Goal: Task Accomplishment & Management: Complete application form

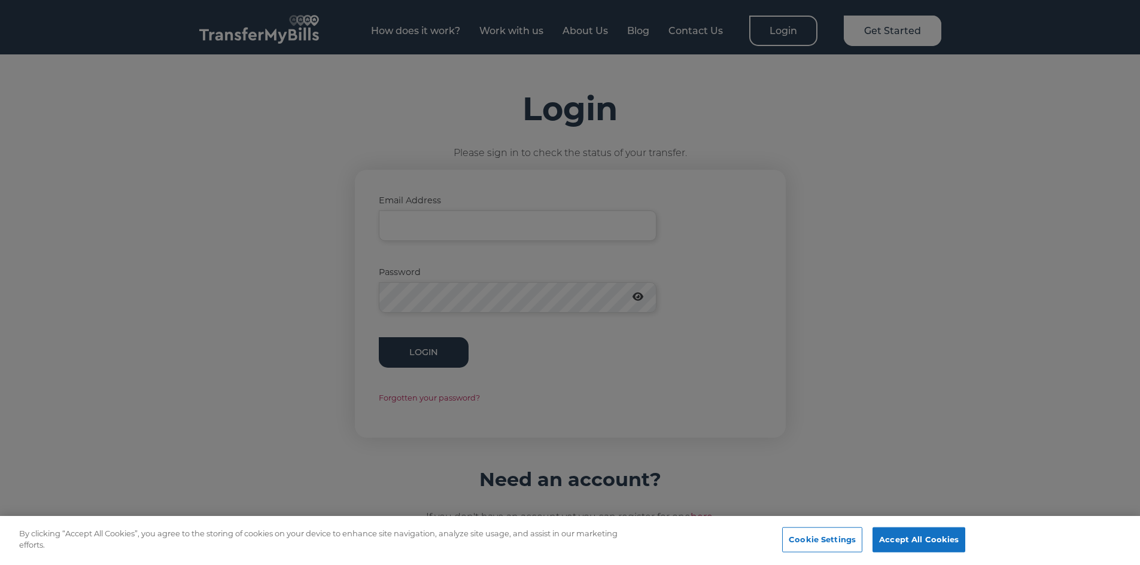
click at [433, 228] on div at bounding box center [570, 282] width 1140 height 565
click at [913, 539] on button "Accept All Cookies" at bounding box center [918, 540] width 93 height 25
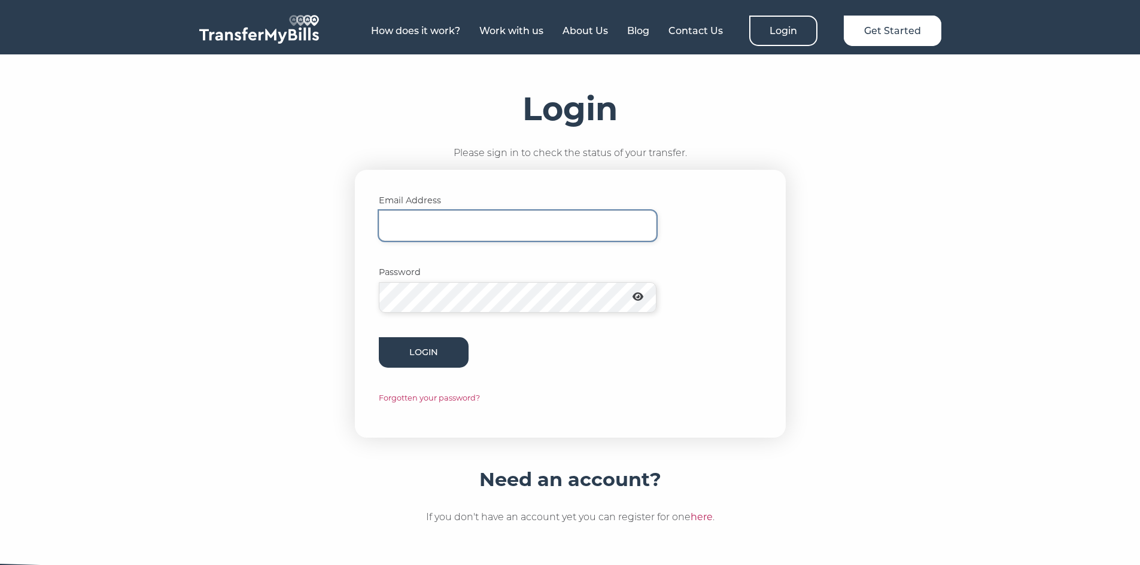
click at [443, 226] on input "Email Address" at bounding box center [518, 226] width 278 height 31
click at [448, 401] on link "Forgotten your password?" at bounding box center [429, 398] width 101 height 9
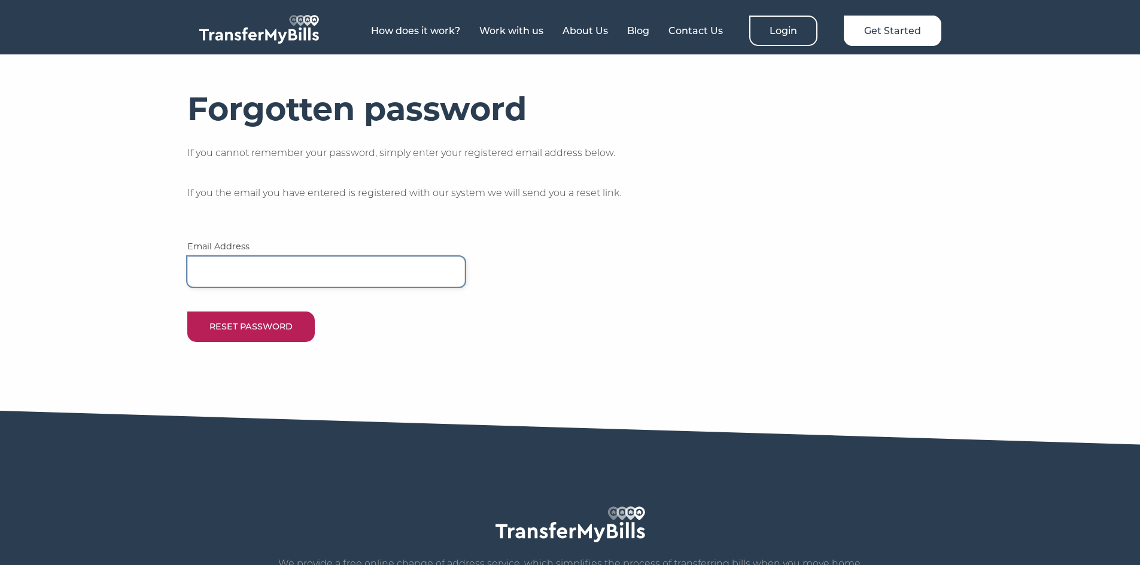
click at [300, 266] on input "email" at bounding box center [326, 272] width 278 height 31
type input "jzajudge@googlemail.com"
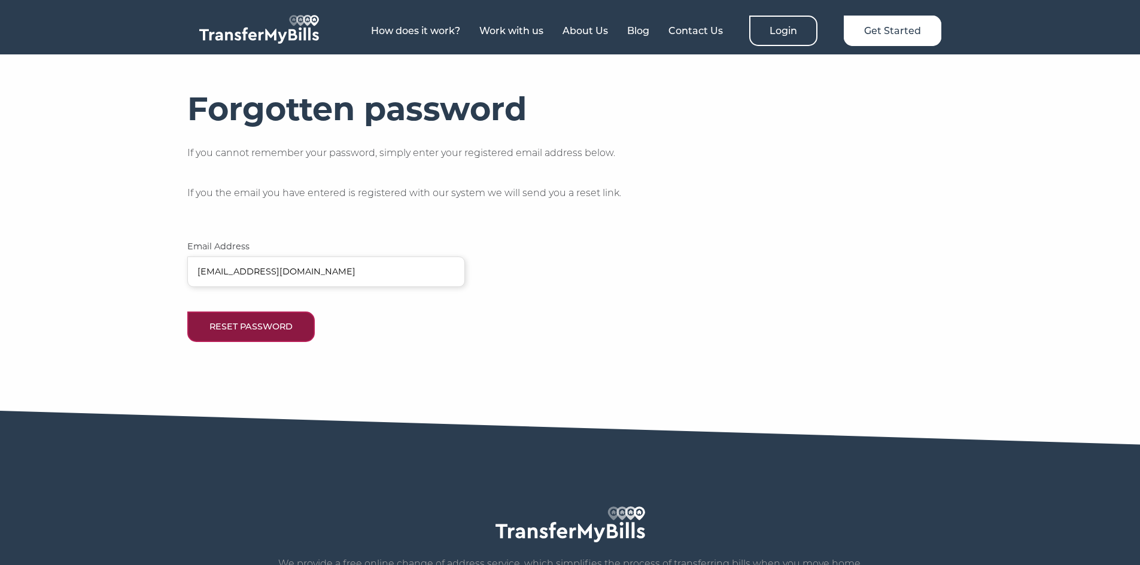
click at [244, 326] on button "Reset Password" at bounding box center [250, 327] width 127 height 31
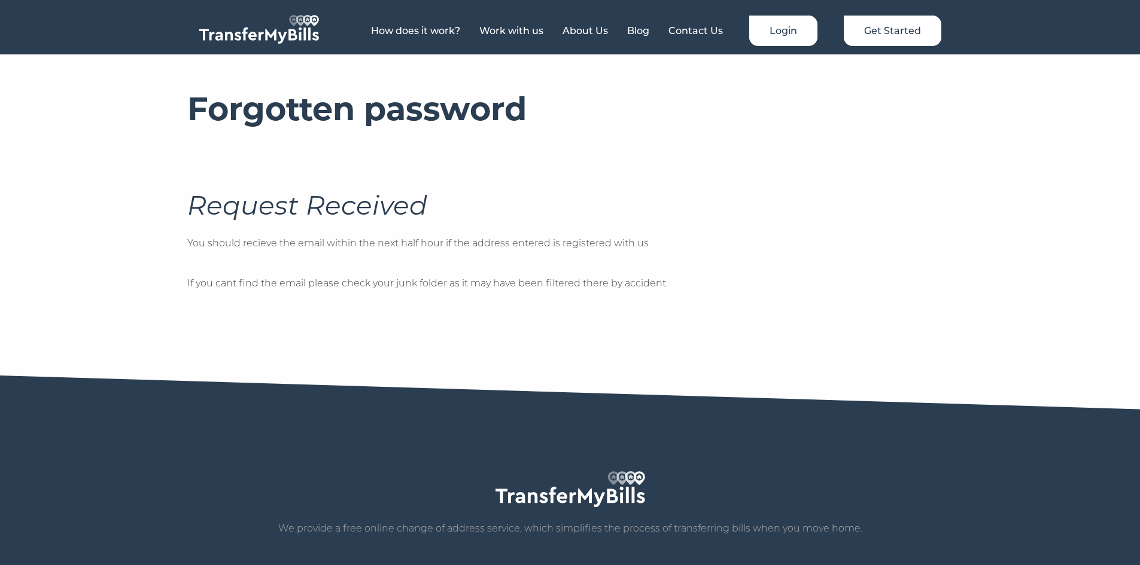
click at [776, 31] on link "Login" at bounding box center [783, 31] width 68 height 31
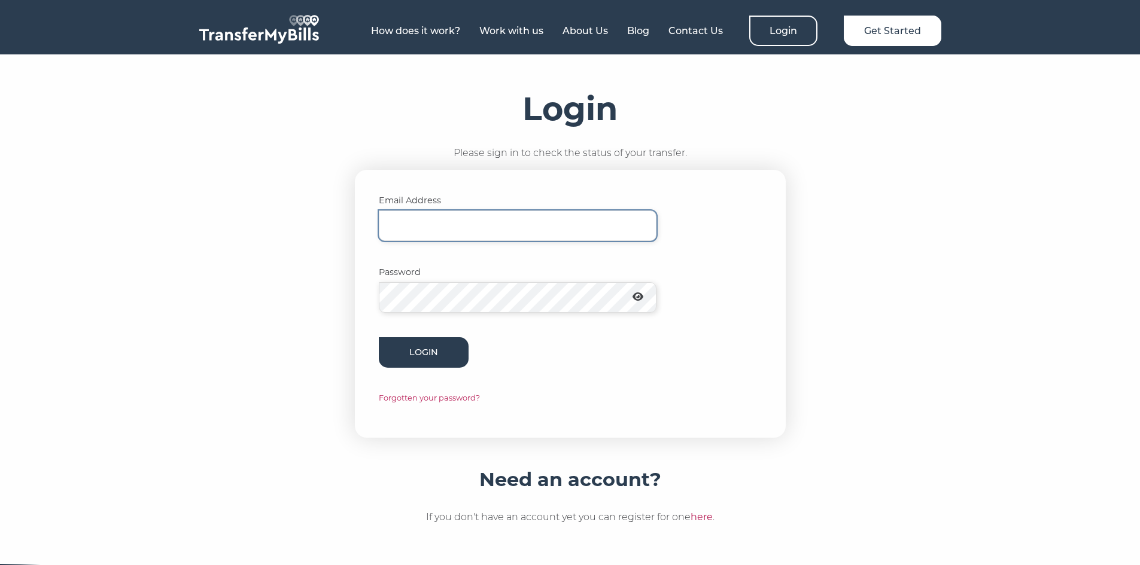
click at [440, 221] on input "Email Address" at bounding box center [518, 226] width 278 height 31
type input "jerrylyons2020@gmail.com"
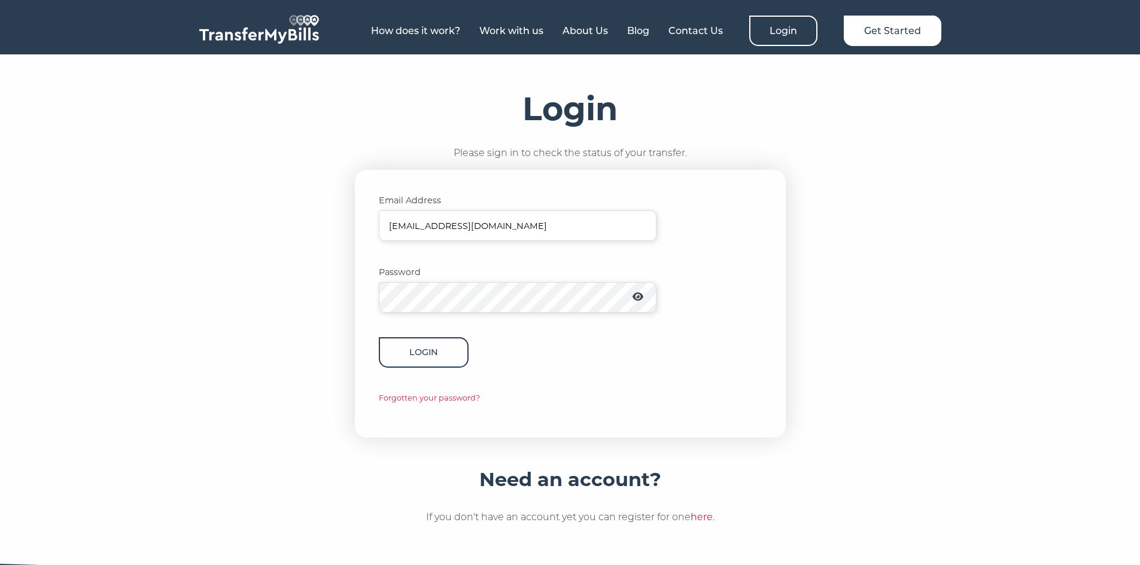
click at [442, 352] on button "Login" at bounding box center [424, 352] width 90 height 31
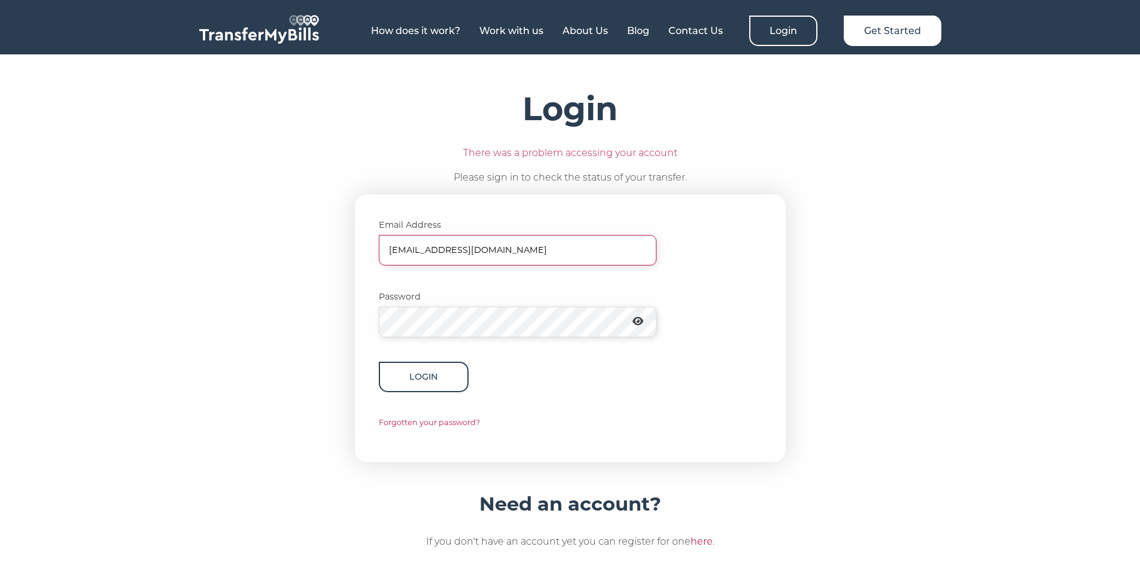
click at [422, 381] on button "Login" at bounding box center [424, 377] width 90 height 31
click at [440, 372] on button "Login" at bounding box center [424, 377] width 90 height 31
click at [708, 544] on link "here" at bounding box center [702, 541] width 22 height 11
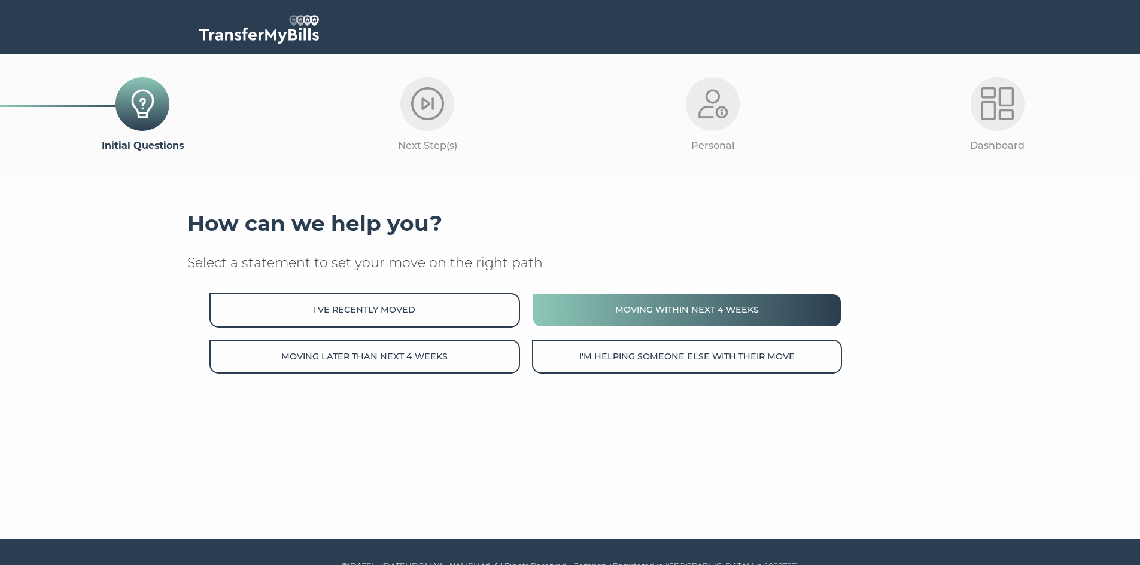
click at [635, 324] on button "Moving within next 4 weeks" at bounding box center [687, 310] width 310 height 34
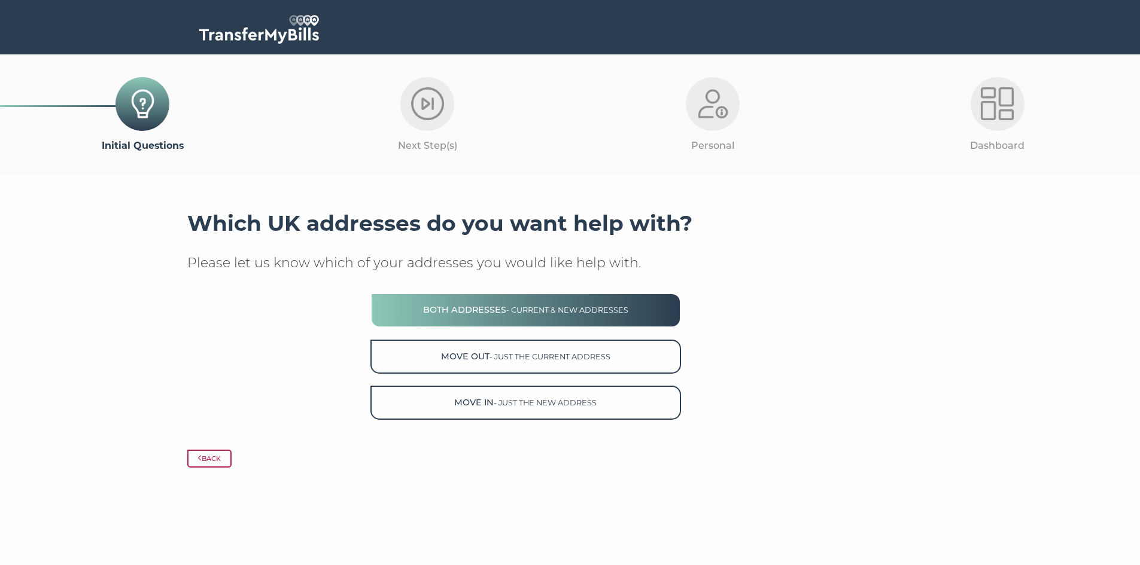
click at [592, 321] on button "Both Addresses - current & new addresses" at bounding box center [525, 310] width 310 height 34
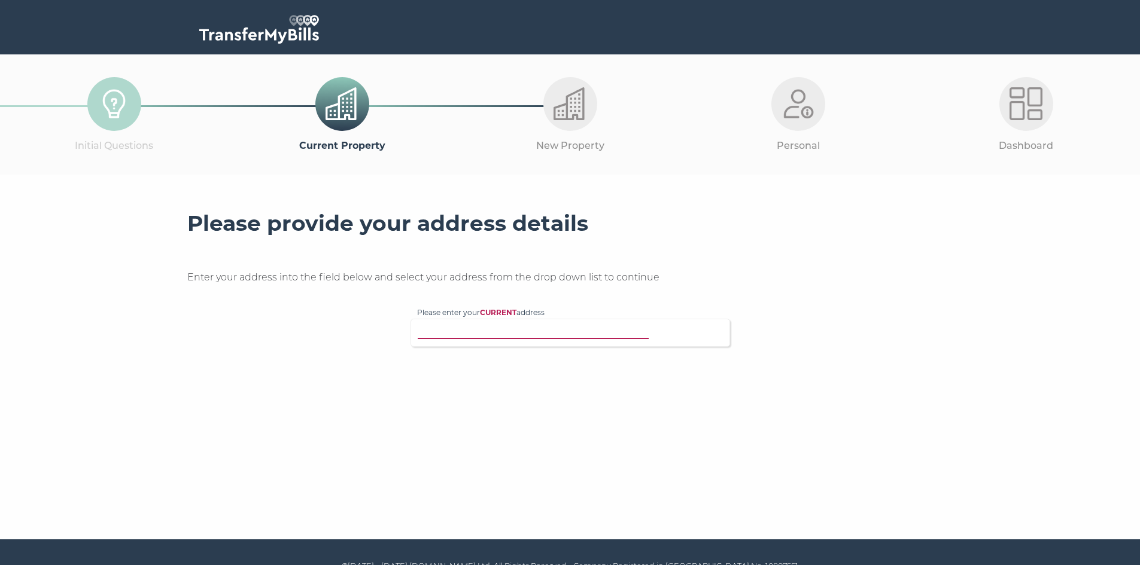
click at [565, 333] on input "Please enter your CURRENT address" at bounding box center [545, 332] width 257 height 12
type input "142A bengeo"
click at [542, 354] on p "142A Bengeo Street, Hertford, SG14 3EY" at bounding box center [576, 356] width 294 height 14
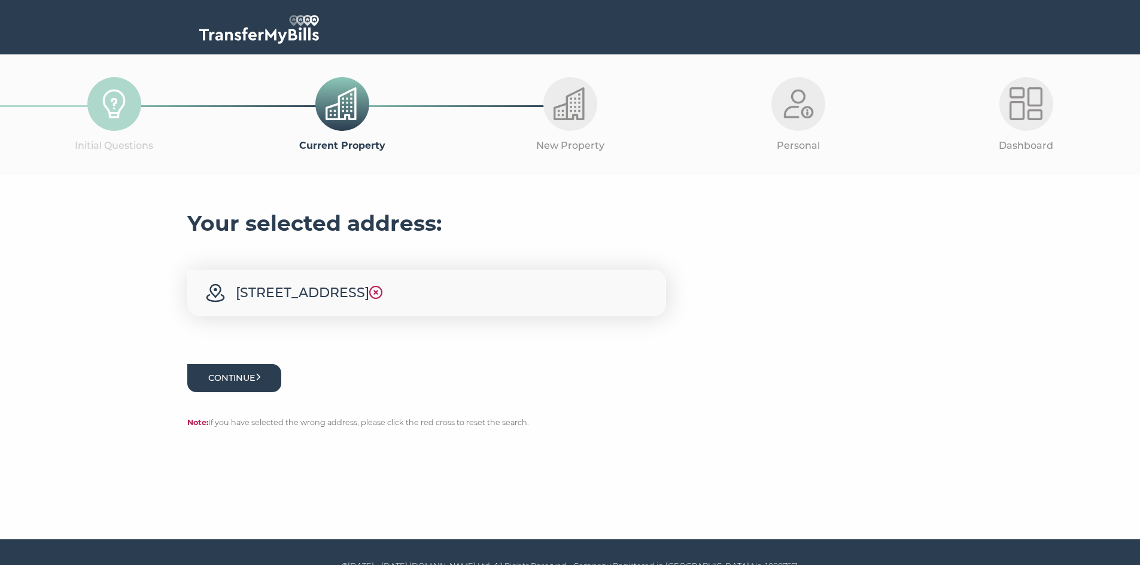
click at [282, 375] on button "Continue" at bounding box center [234, 378] width 95 height 28
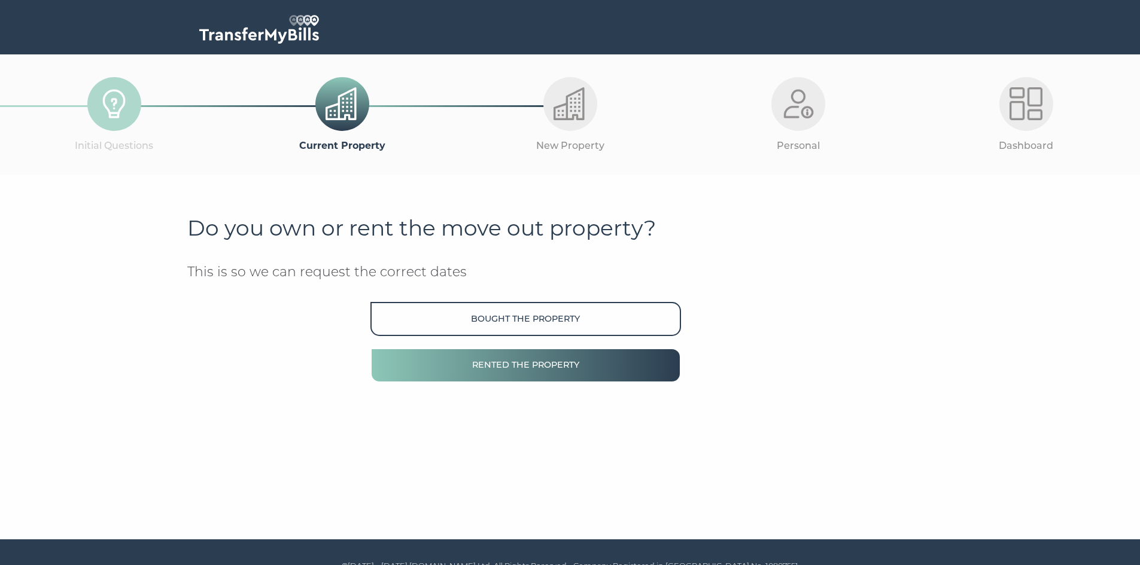
click at [524, 353] on button "Rented the property" at bounding box center [525, 365] width 310 height 34
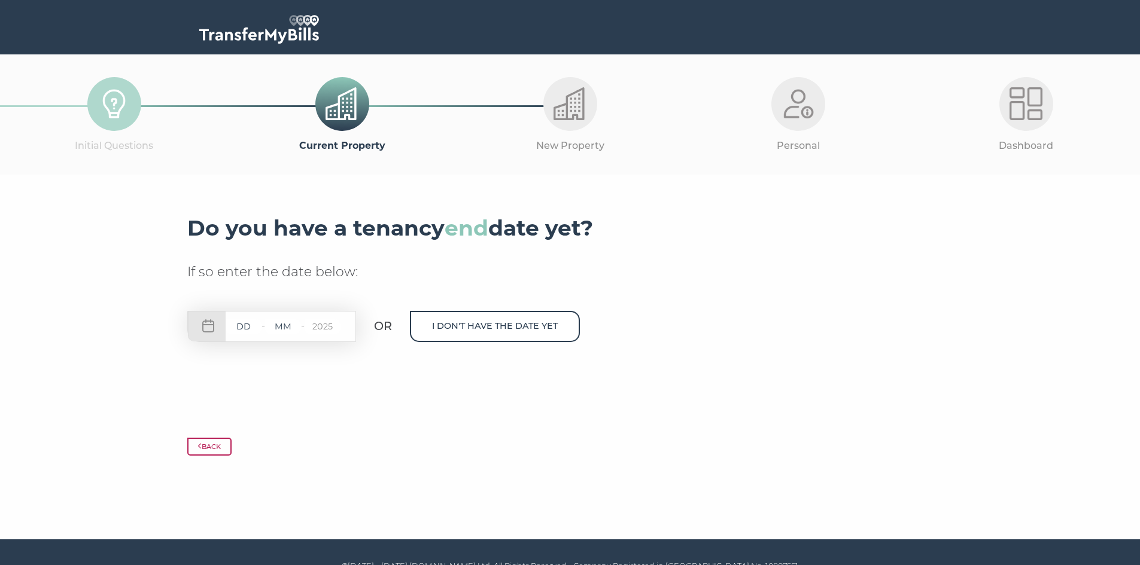
click at [253, 326] on input "text" at bounding box center [244, 327] width 36 height 15
type input "10"
click at [275, 329] on input "text" at bounding box center [283, 327] width 36 height 15
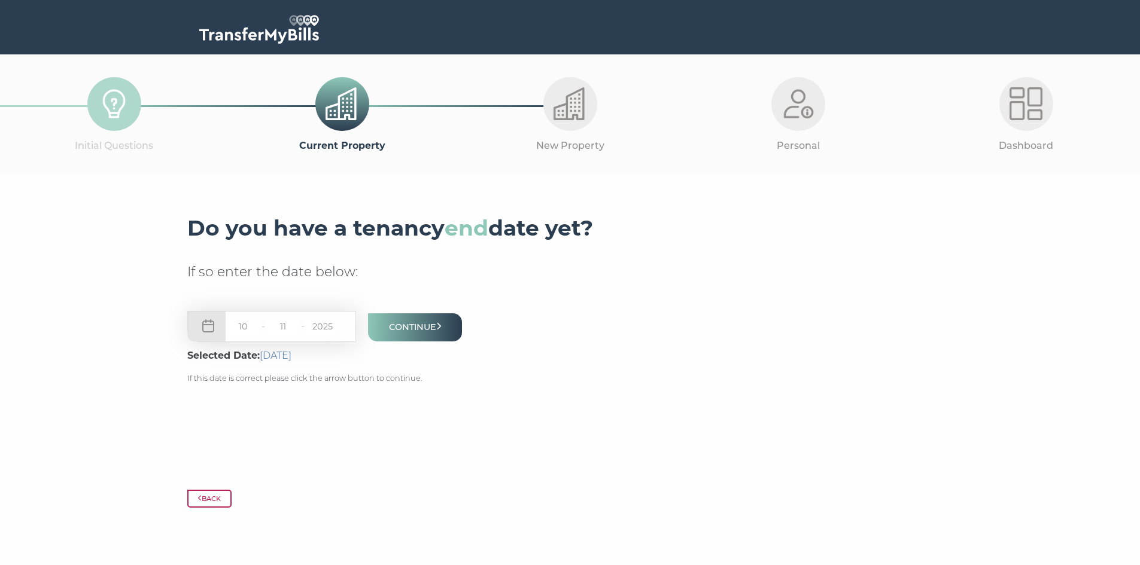
type input "11"
drag, startPoint x: 253, startPoint y: 326, endPoint x: 235, endPoint y: 329, distance: 18.9
click at [235, 329] on input "10" at bounding box center [244, 327] width 36 height 15
click at [249, 333] on input "09" at bounding box center [244, 327] width 36 height 15
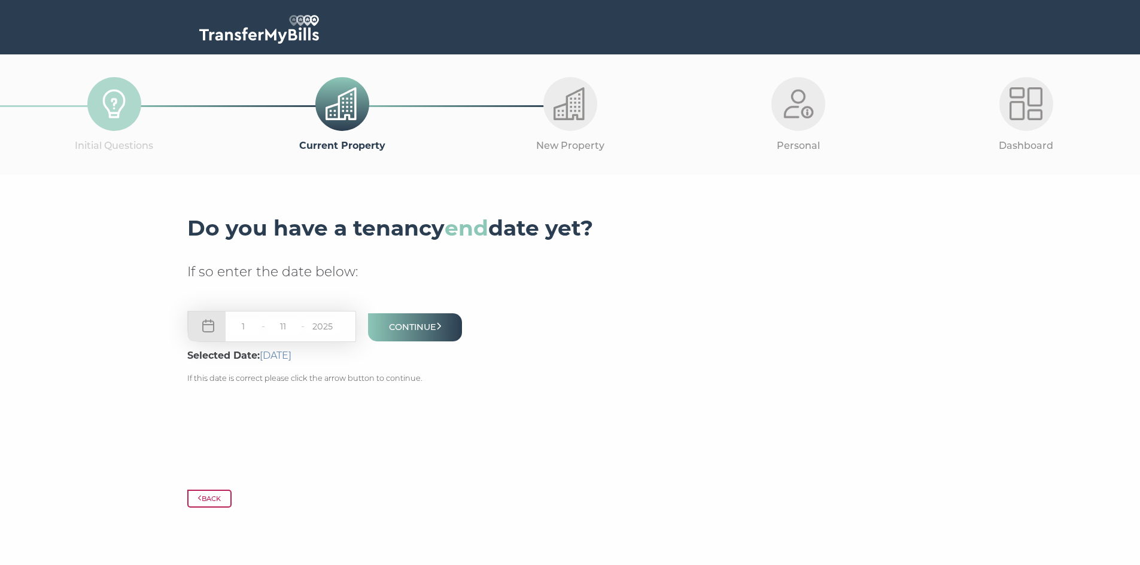
type input "10"
click at [434, 328] on button "Continue" at bounding box center [415, 328] width 95 height 28
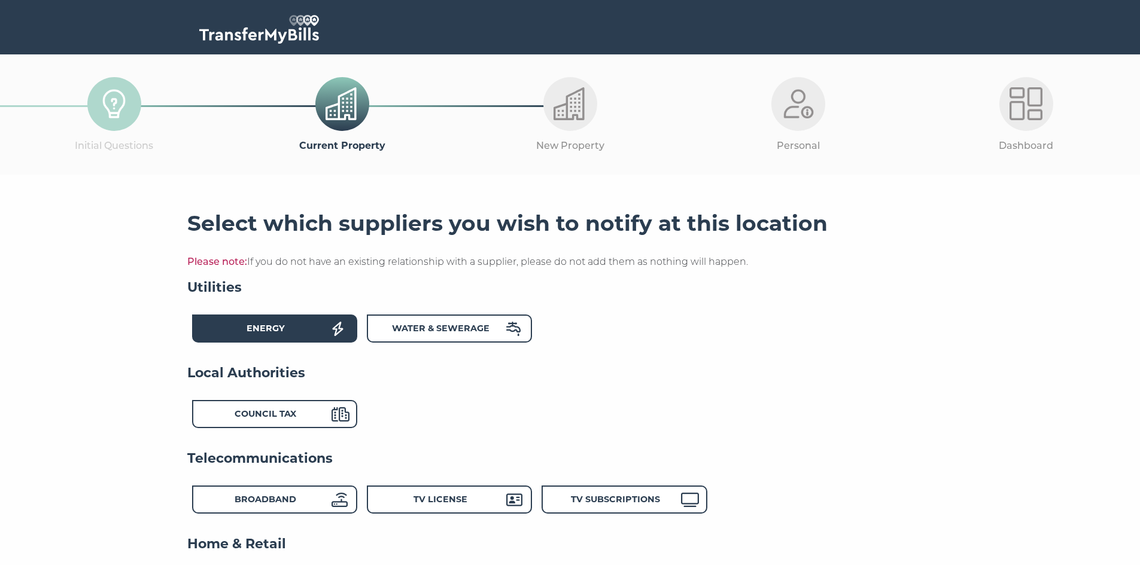
click at [310, 327] on div "Energy" at bounding box center [266, 330] width 132 height 17
click at [314, 338] on div "Energy" at bounding box center [266, 330] width 132 height 17
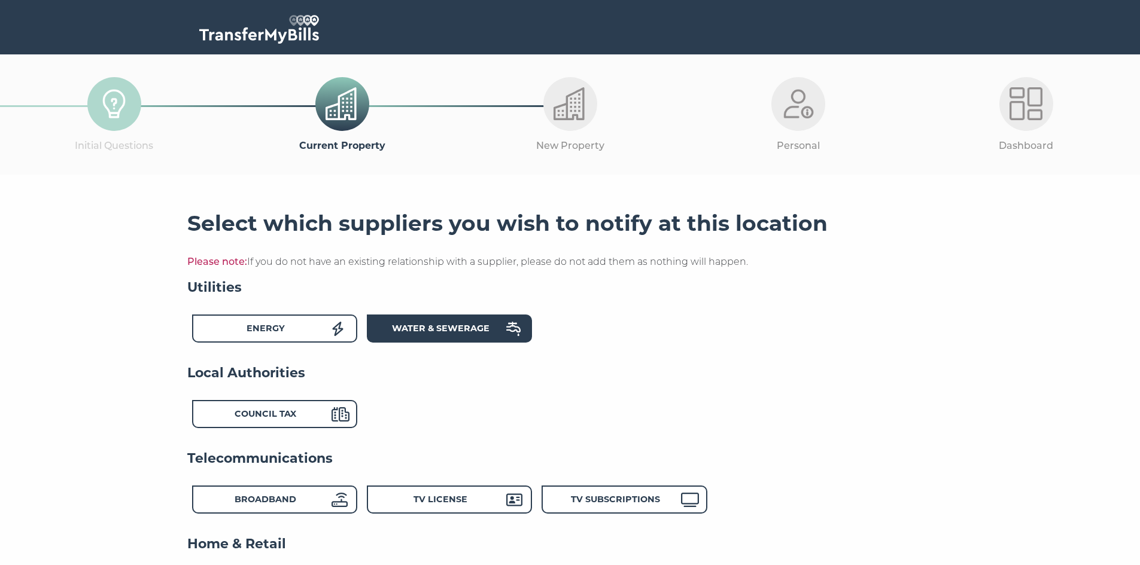
click at [449, 334] on strong "Water & Sewerage" at bounding box center [441, 328] width 98 height 11
click at [326, 416] on div "Council Tax" at bounding box center [266, 415] width 132 height 17
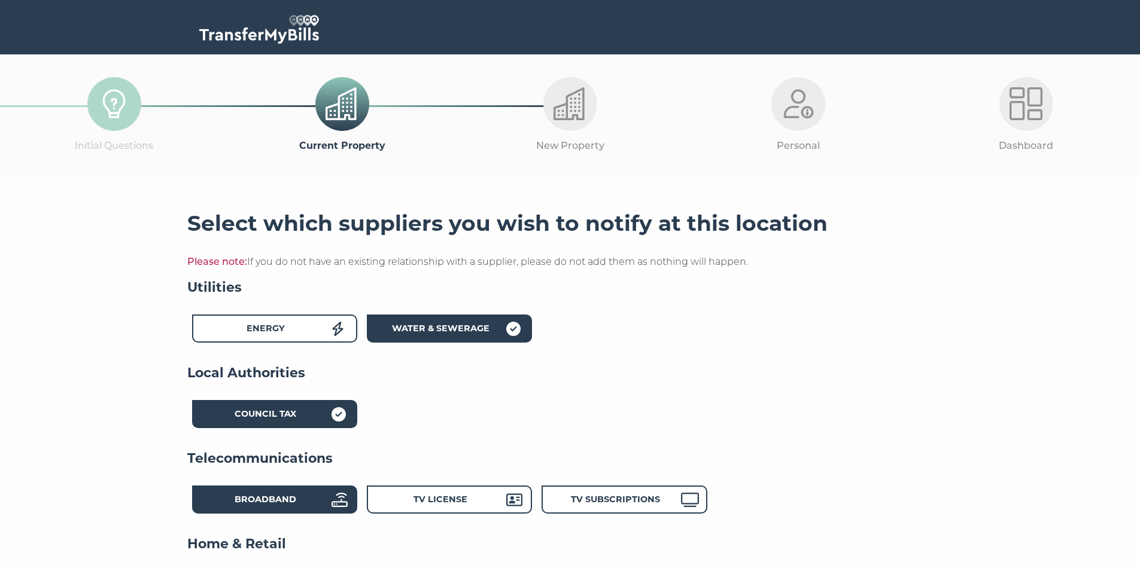
click at [323, 504] on div "Broadband" at bounding box center [266, 501] width 132 height 17
click at [495, 501] on div "TV License" at bounding box center [441, 501] width 132 height 17
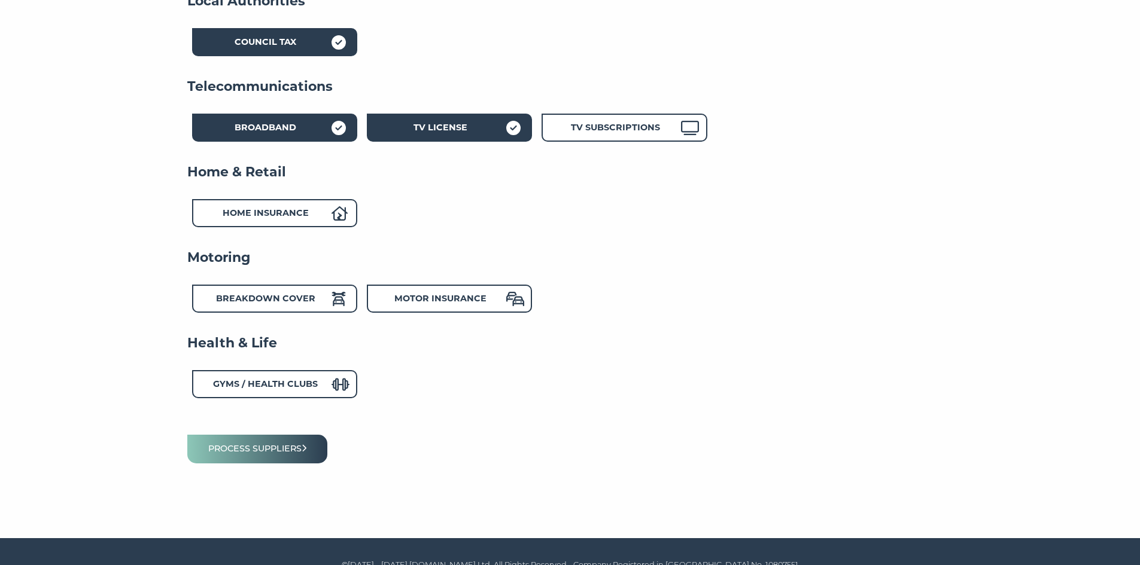
scroll to position [384, 0]
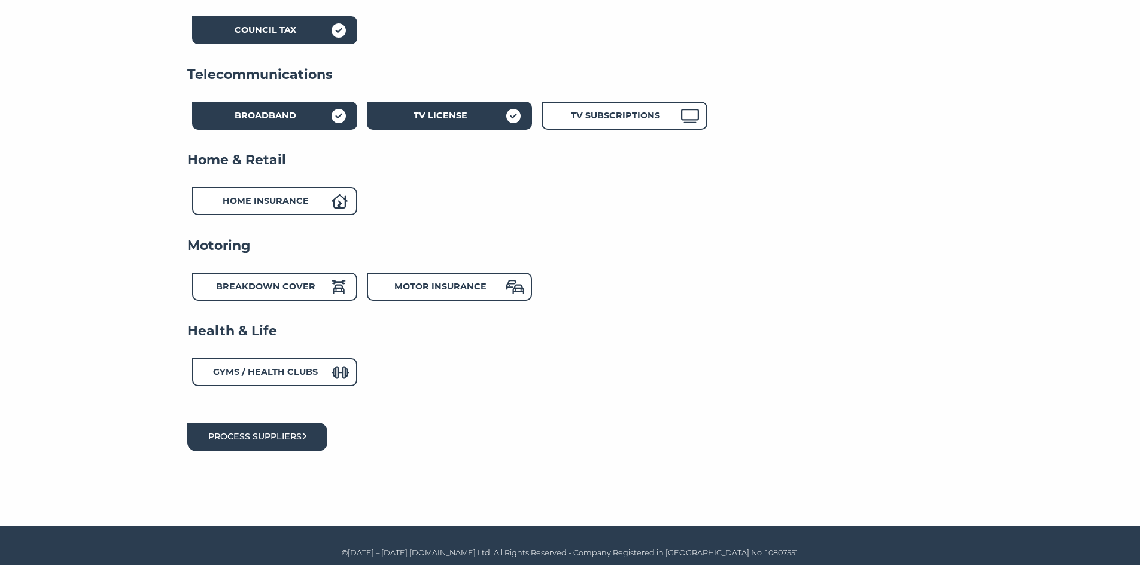
click at [306, 437] on button "Process suppliers" at bounding box center [257, 437] width 141 height 28
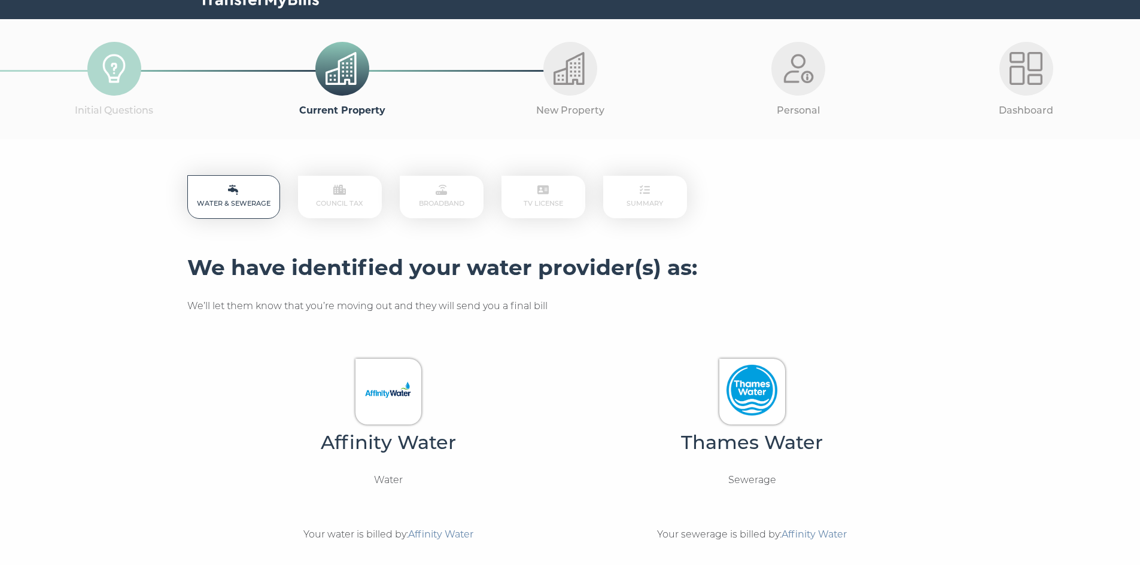
scroll to position [214, 0]
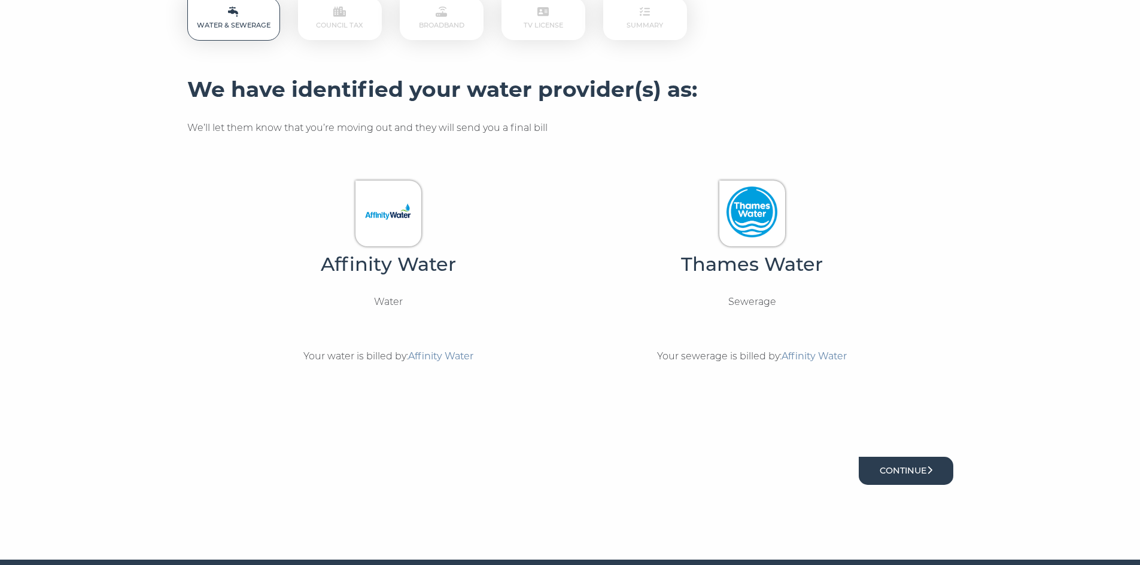
click at [911, 475] on button "Continue" at bounding box center [906, 471] width 95 height 28
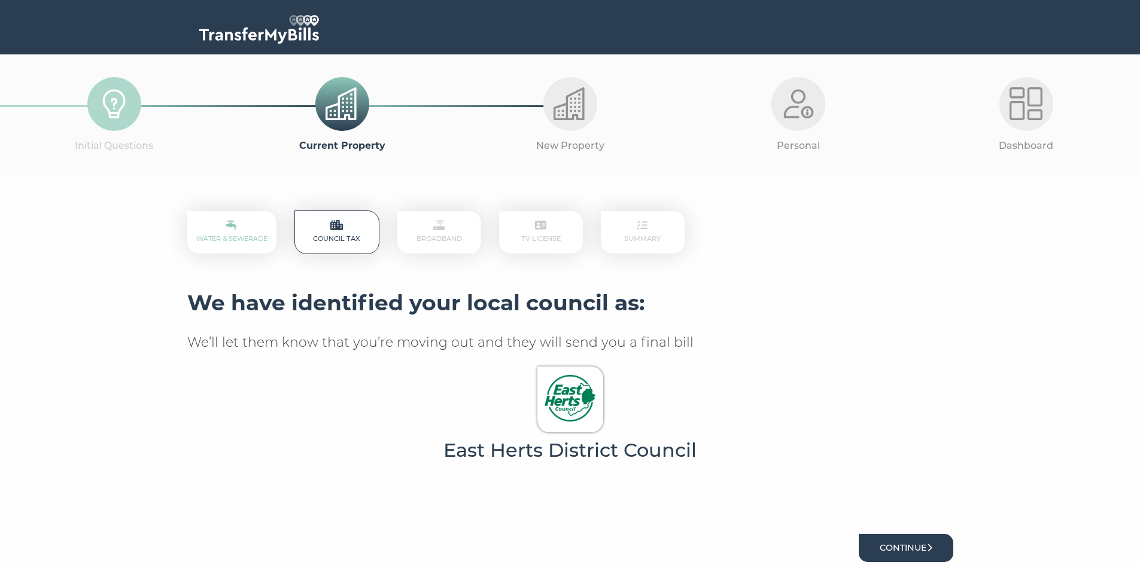
click at [896, 542] on button "Continue" at bounding box center [906, 548] width 95 height 28
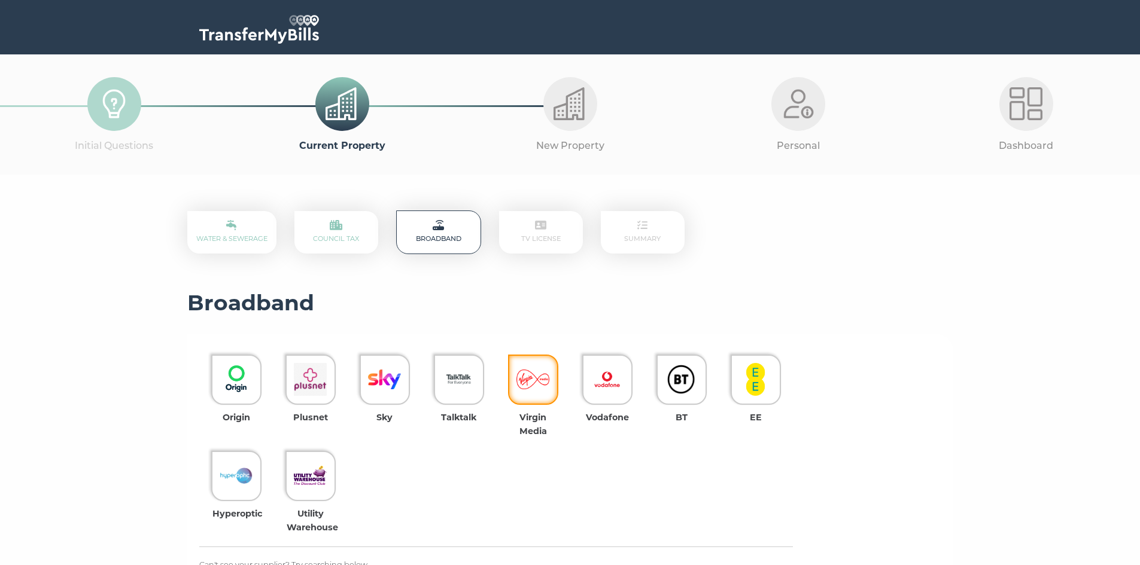
click at [528, 382] on img at bounding box center [532, 379] width 33 height 33
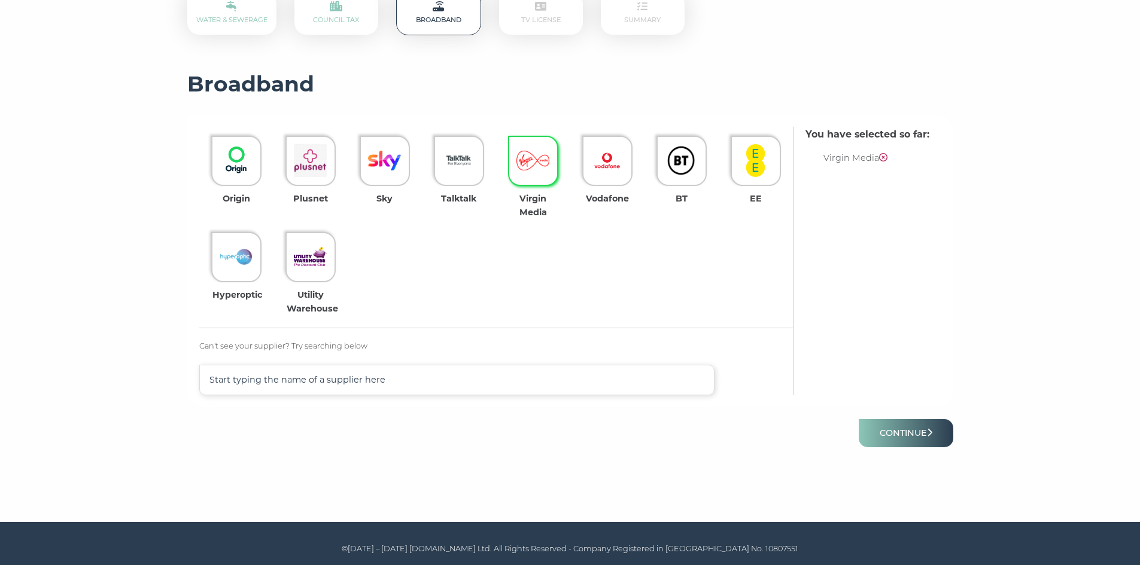
scroll to position [221, 0]
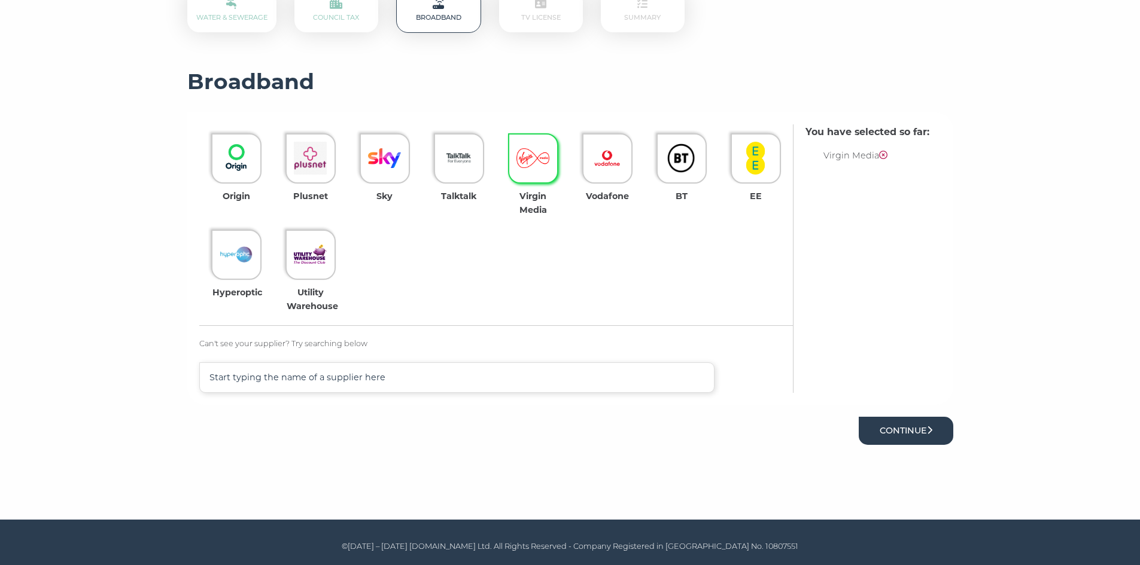
click at [898, 427] on button "Continue" at bounding box center [906, 431] width 95 height 28
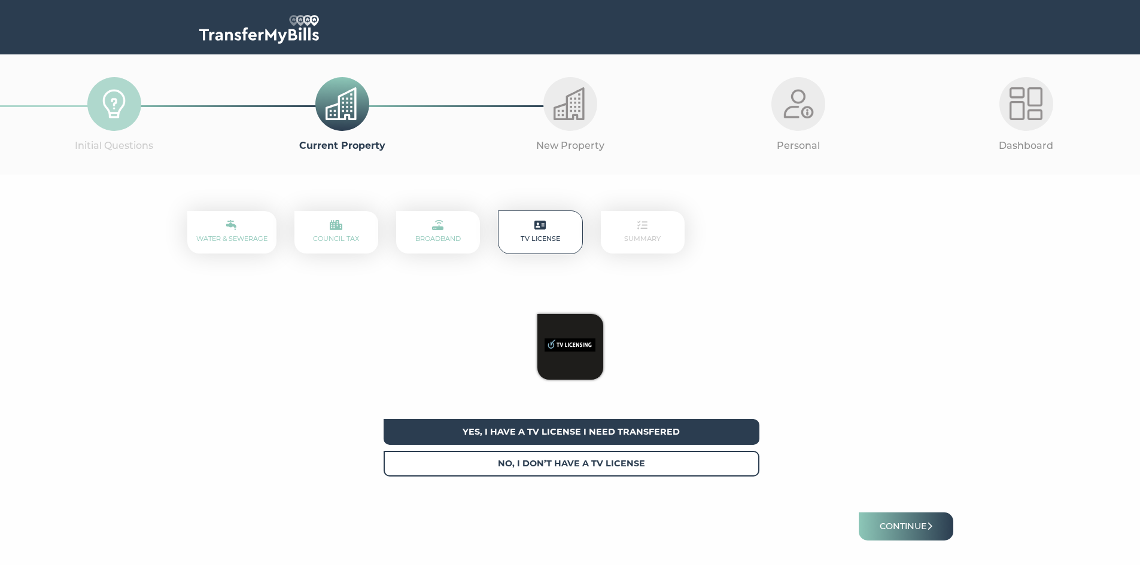
click at [608, 430] on span "Yes, I have a tv license I need transfered" at bounding box center [572, 432] width 376 height 26
click at [920, 530] on button "Continue" at bounding box center [906, 527] width 95 height 28
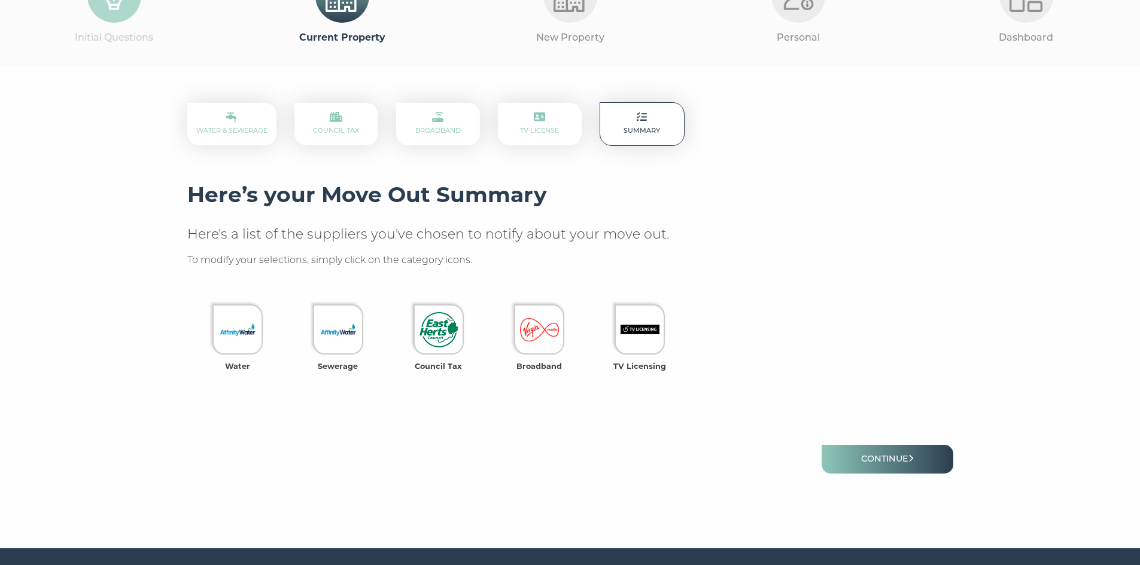
scroll to position [137, 0]
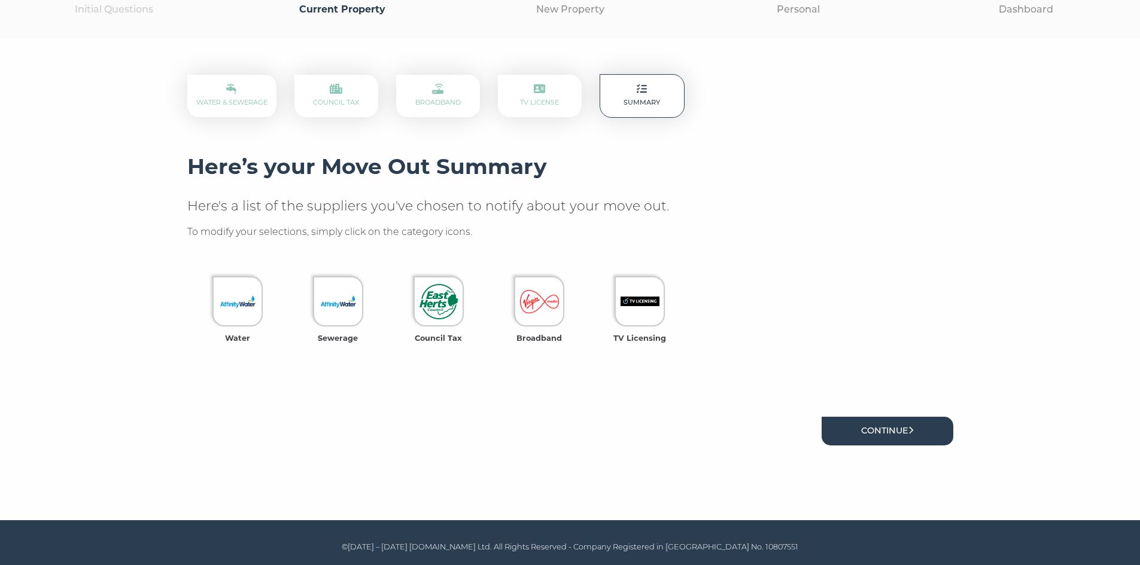
click at [884, 430] on link "Continue" at bounding box center [888, 431] width 132 height 28
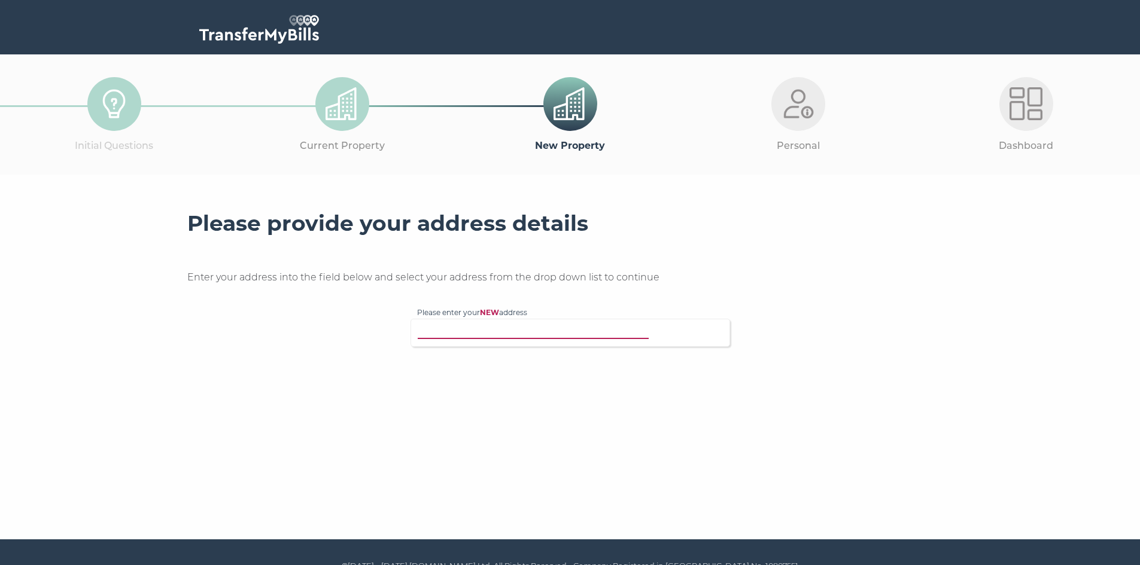
click at [542, 330] on input "Please enter your NEW address" at bounding box center [545, 332] width 257 height 12
type input "3"
type input "[STREET_ADDRESS][PERSON_NAME],"
click at [528, 352] on p "10 Alexis Row, High Road, Broxbourne, EN10 7FJ" at bounding box center [576, 356] width 294 height 14
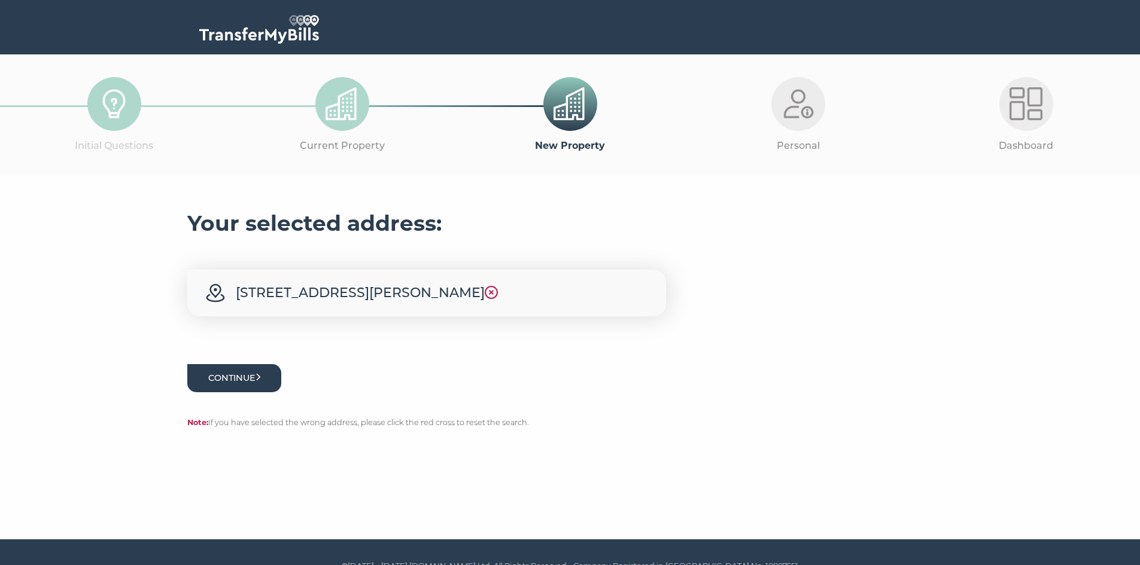
click at [238, 367] on button "Continue" at bounding box center [234, 378] width 95 height 28
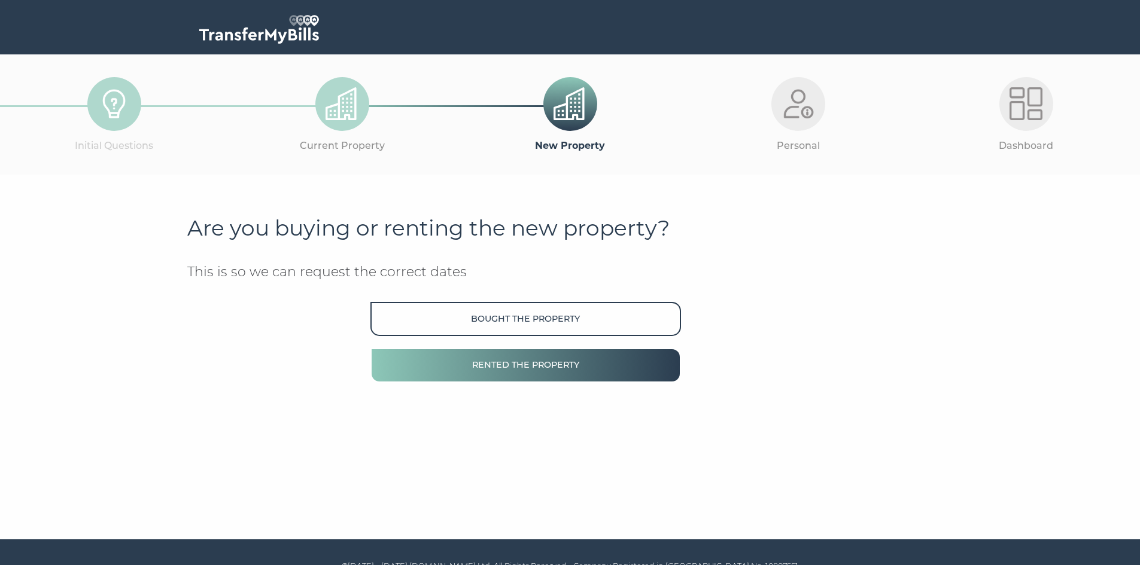
click at [529, 376] on button "Rented the property" at bounding box center [525, 365] width 310 height 34
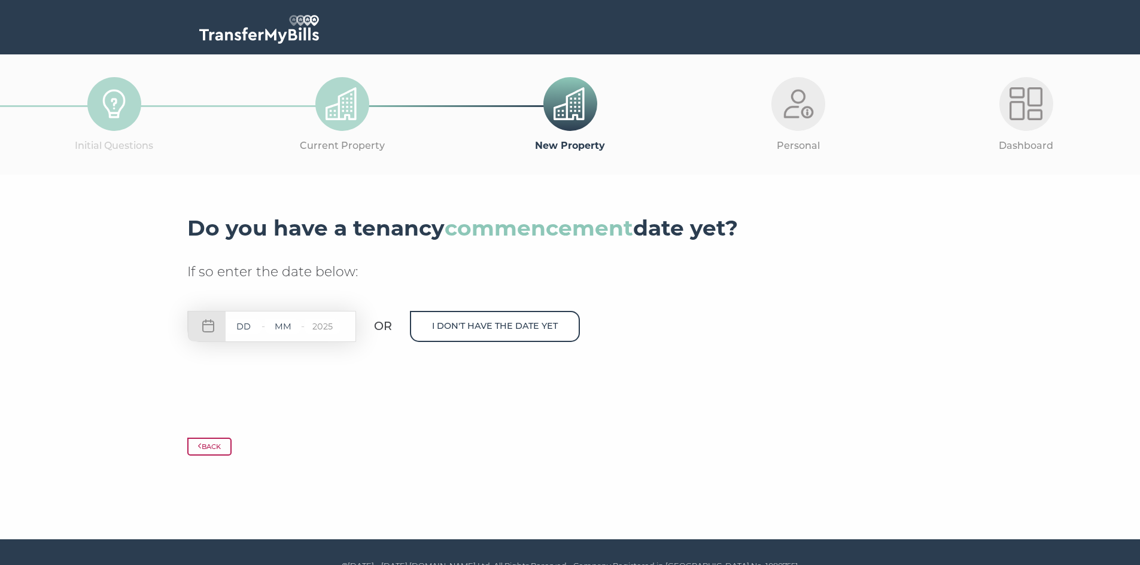
click at [253, 328] on input "text" at bounding box center [244, 327] width 36 height 15
type input "01"
click at [290, 327] on input "text" at bounding box center [283, 327] width 36 height 15
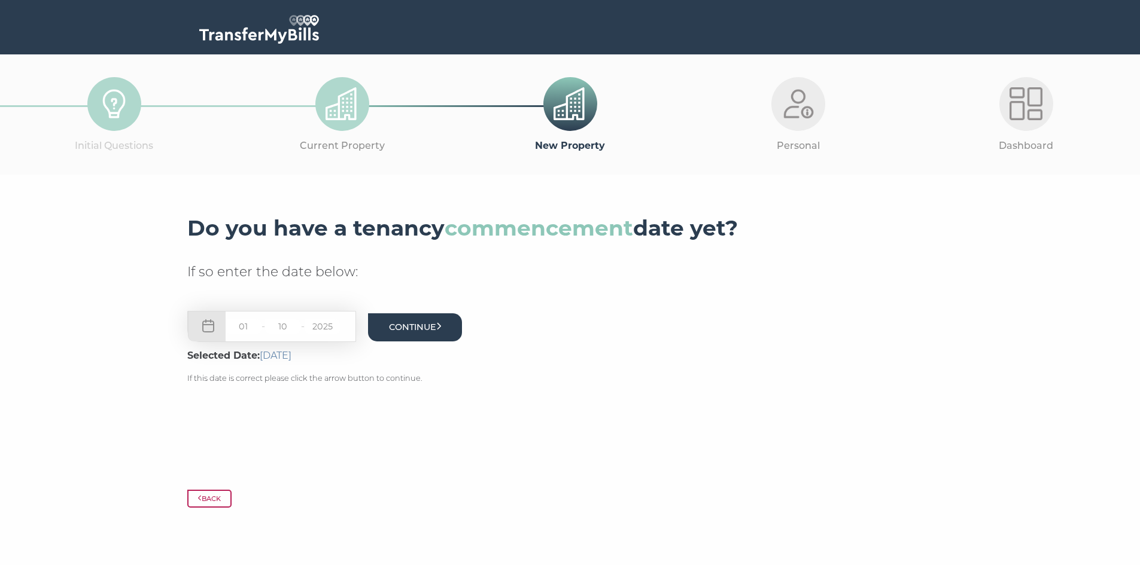
type input "10"
click at [442, 330] on button "Continue" at bounding box center [415, 328] width 95 height 28
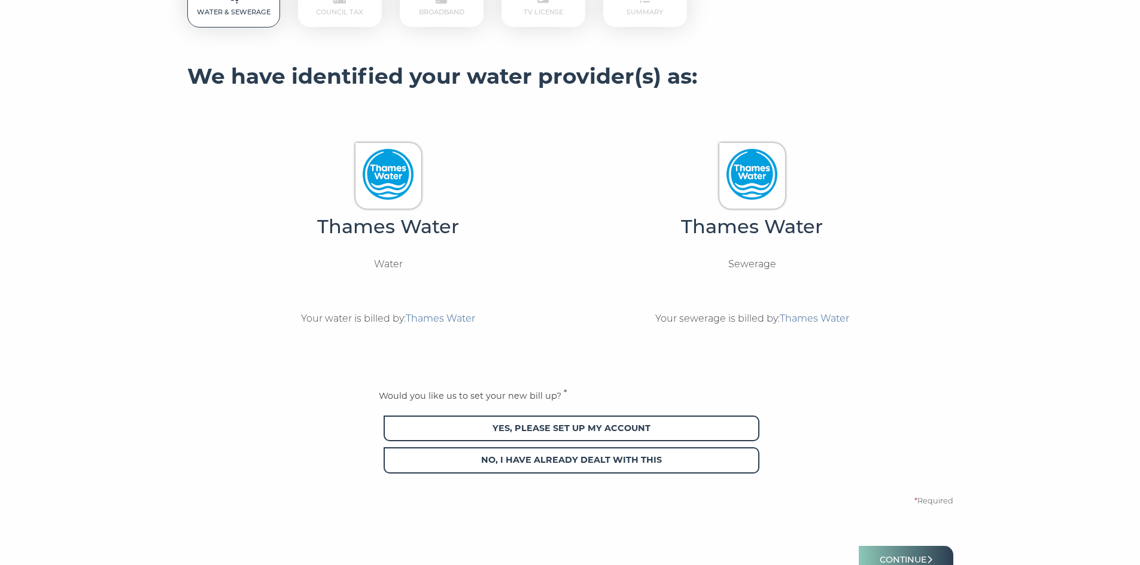
scroll to position [224, 0]
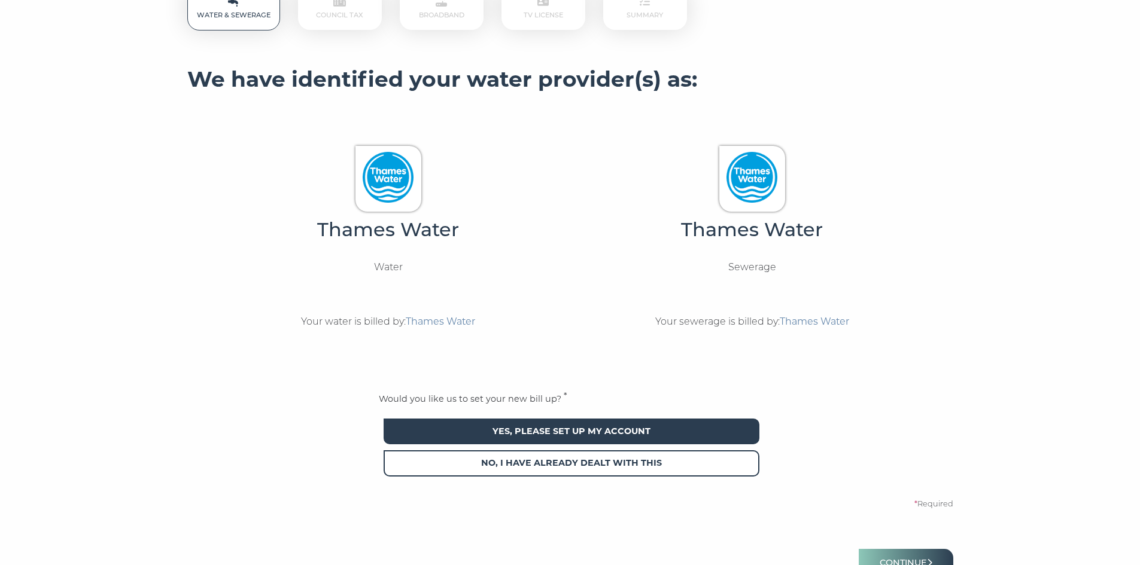
click at [608, 442] on span "Yes, please set up my account" at bounding box center [572, 432] width 376 height 26
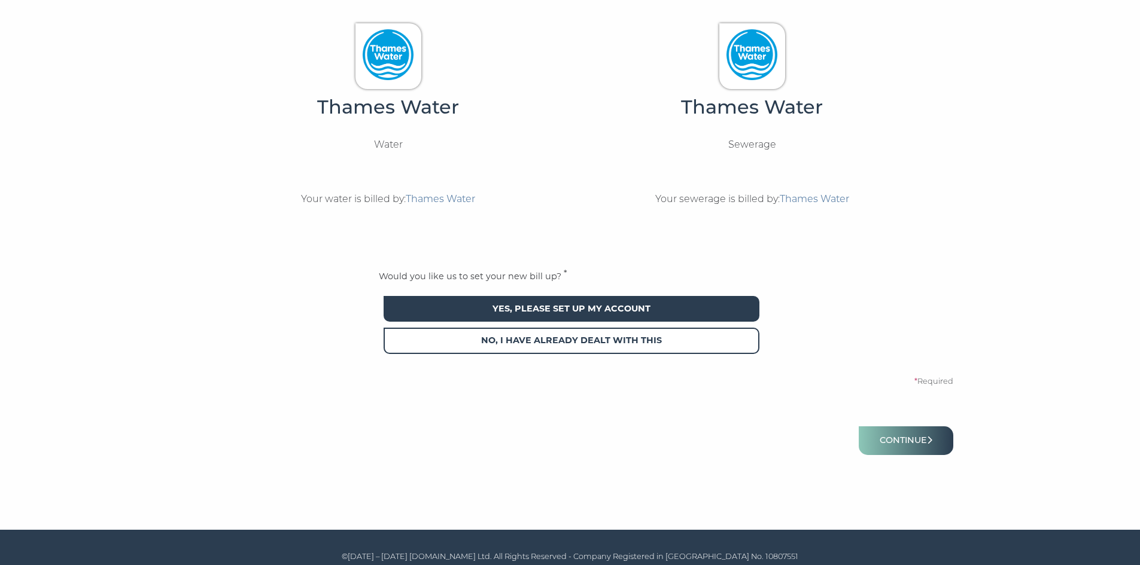
scroll to position [358, 0]
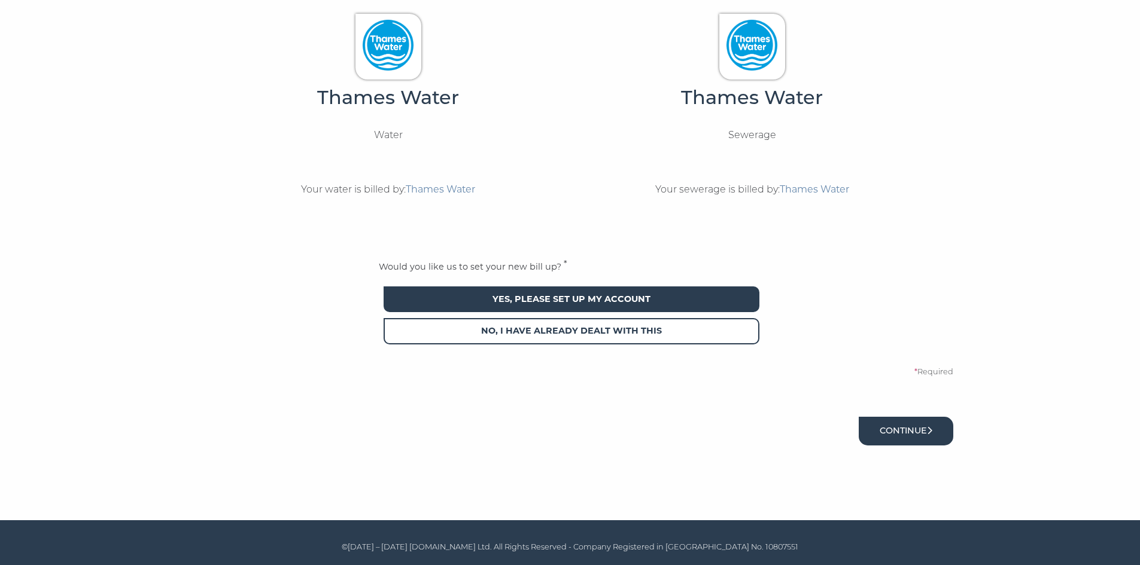
click at [880, 433] on button "Continue" at bounding box center [906, 431] width 95 height 28
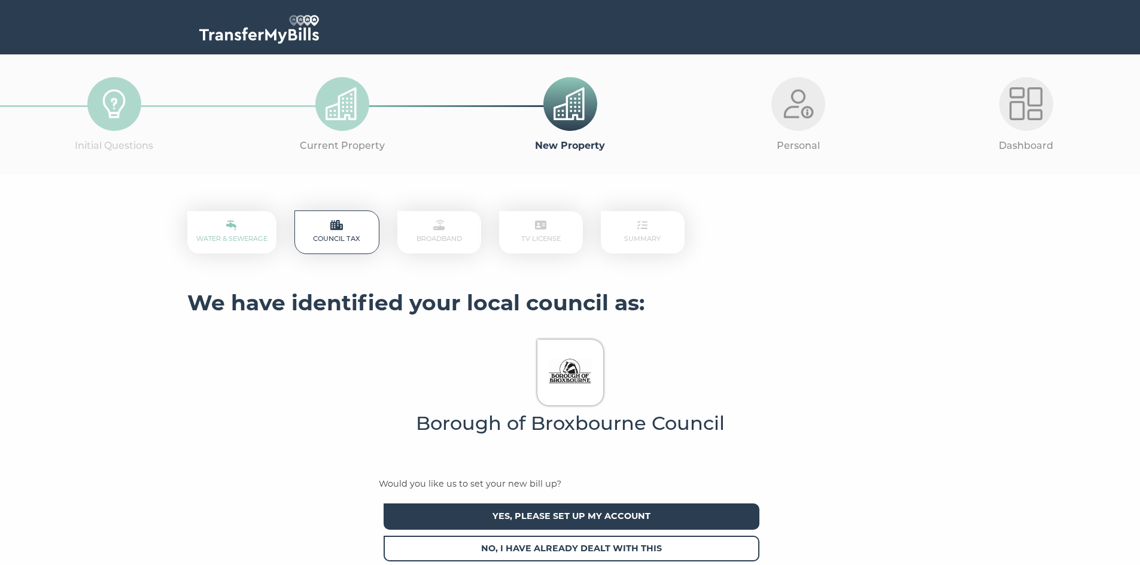
click at [632, 512] on span "Yes, please set up my account" at bounding box center [572, 517] width 376 height 26
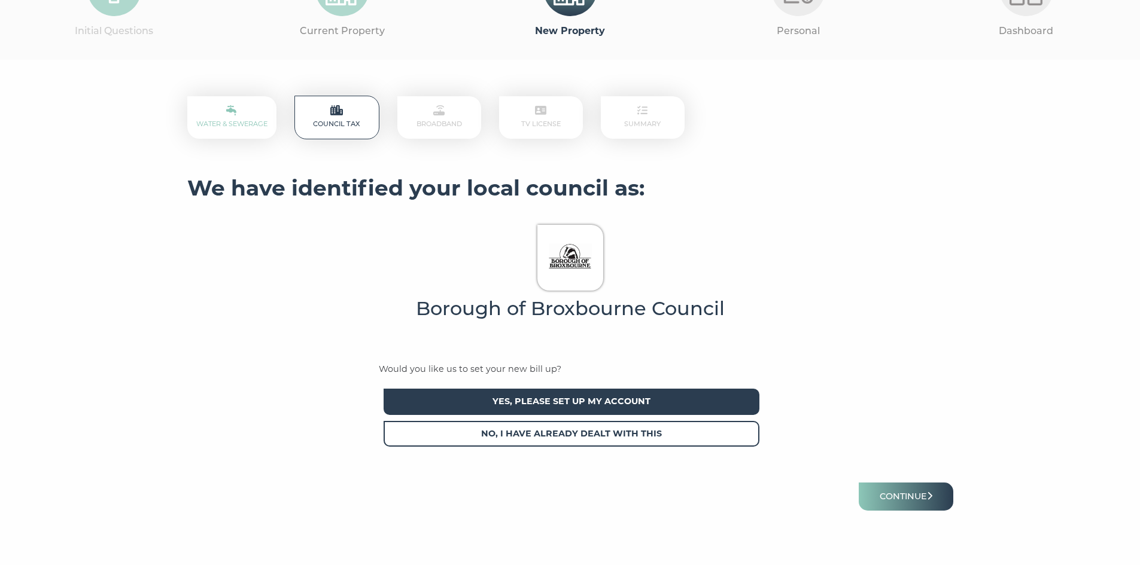
scroll to position [181, 0]
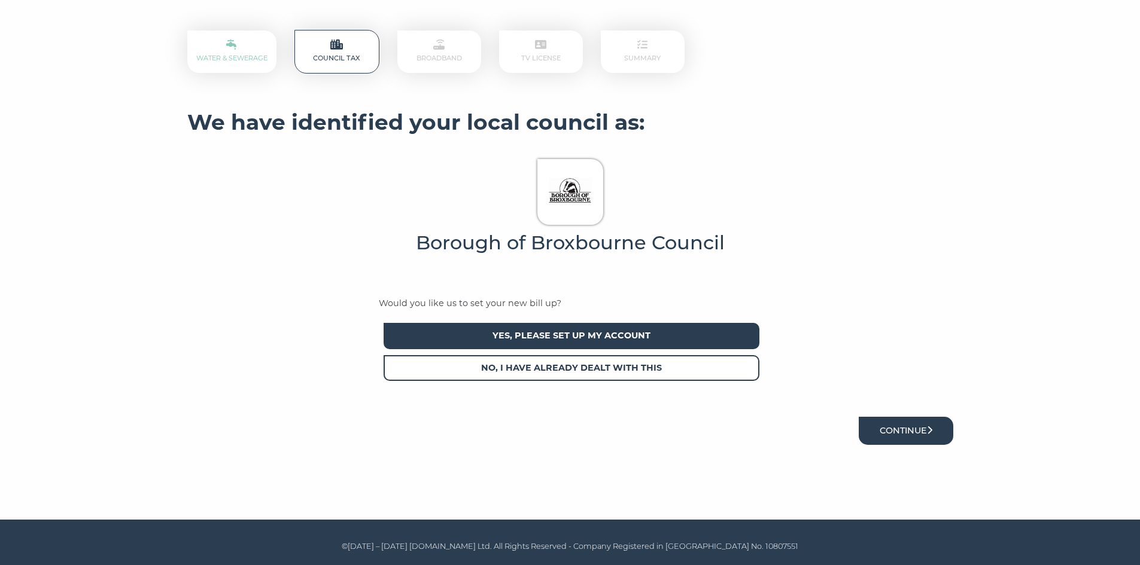
click at [916, 434] on button "Continue" at bounding box center [906, 431] width 95 height 28
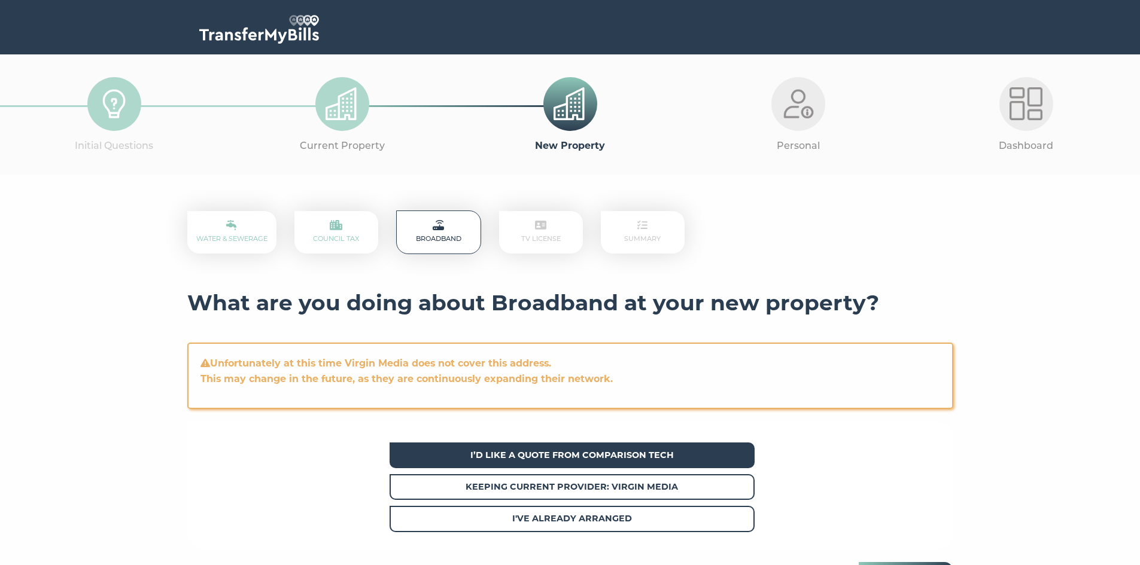
click at [683, 467] on span "I’d like a quote from Comparison Tech" at bounding box center [572, 456] width 365 height 26
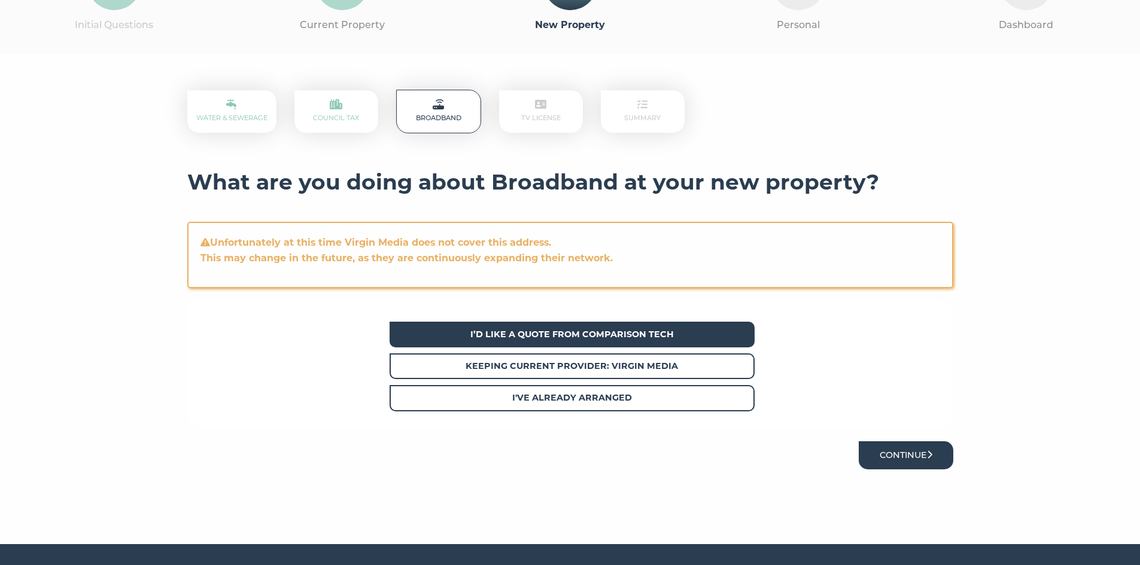
click at [916, 452] on button "Continue" at bounding box center [906, 456] width 95 height 28
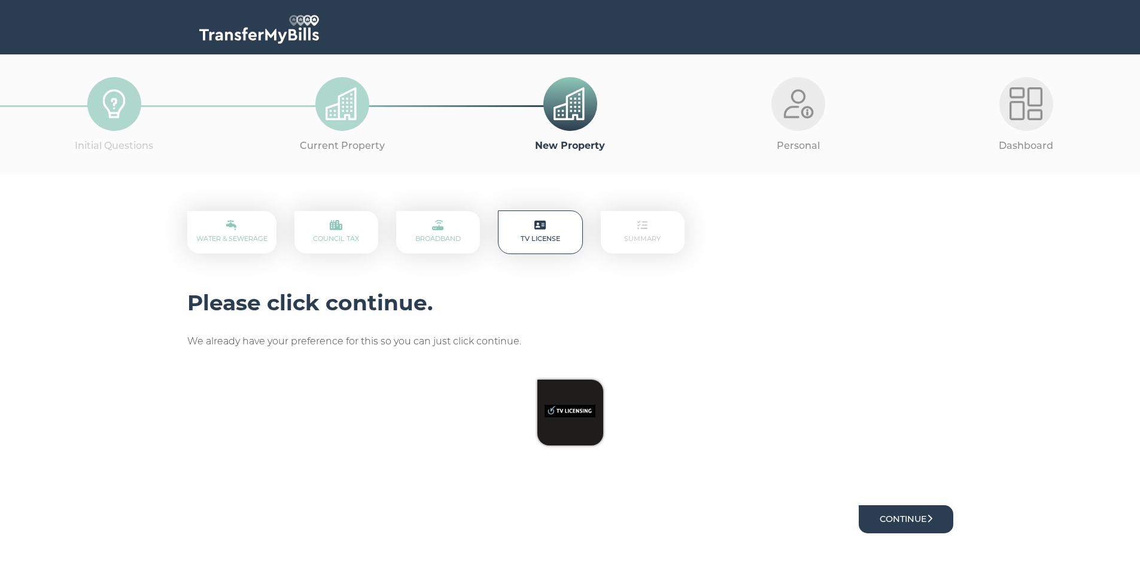
click at [899, 518] on button "Continue" at bounding box center [906, 520] width 95 height 28
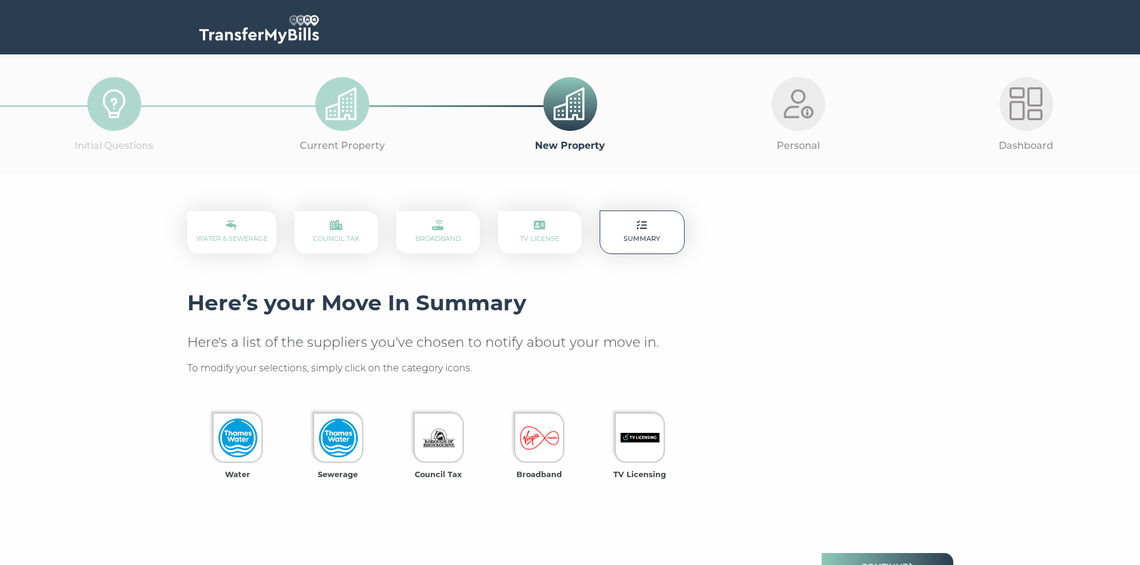
scroll to position [137, 0]
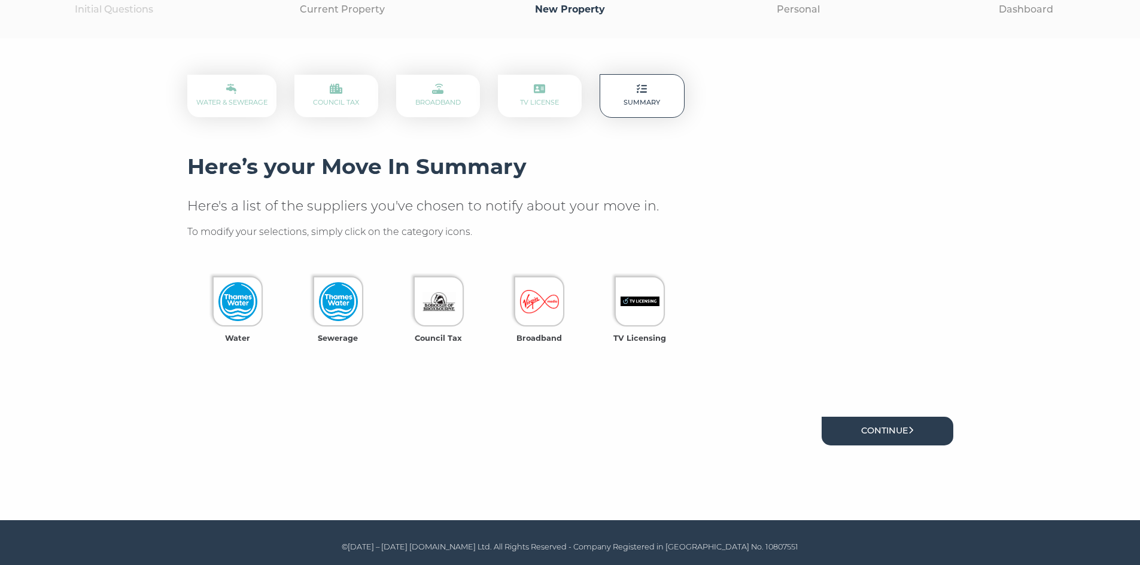
click at [877, 426] on link "Continue" at bounding box center [888, 431] width 132 height 28
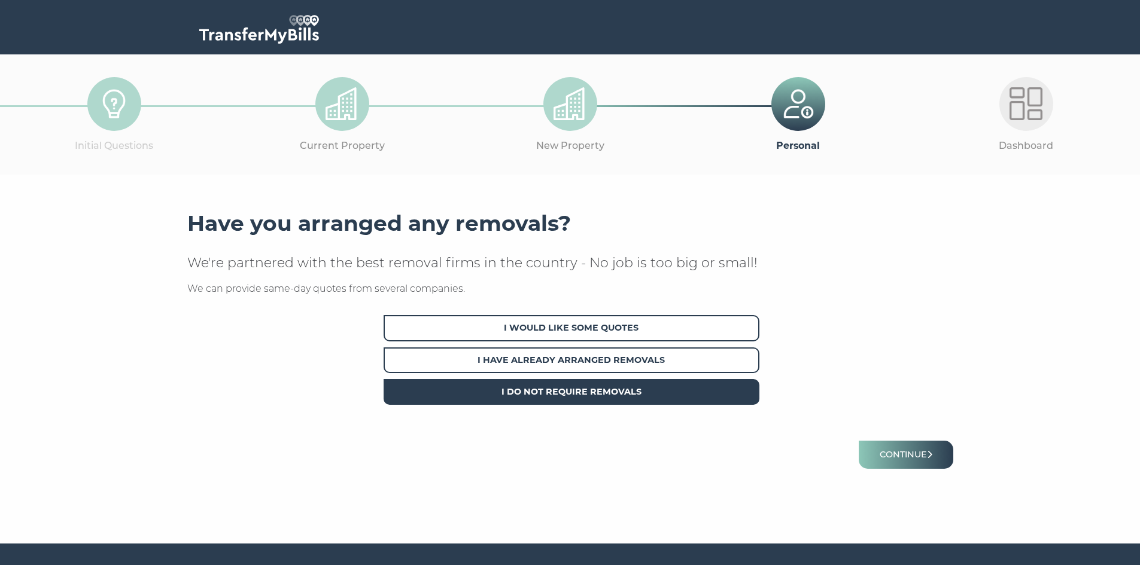
click at [594, 388] on span "I Do Not Require Removals" at bounding box center [572, 392] width 376 height 26
click at [932, 453] on icon "submit" at bounding box center [929, 455] width 5 height 8
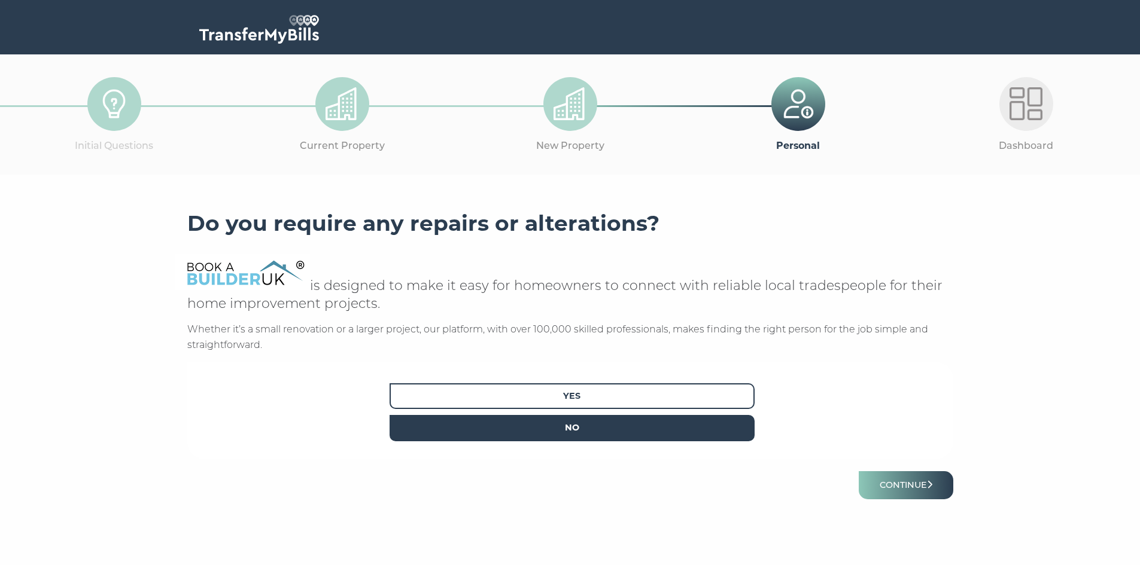
click at [609, 433] on span "No" at bounding box center [572, 428] width 365 height 26
click at [893, 481] on button "Continue" at bounding box center [906, 486] width 95 height 28
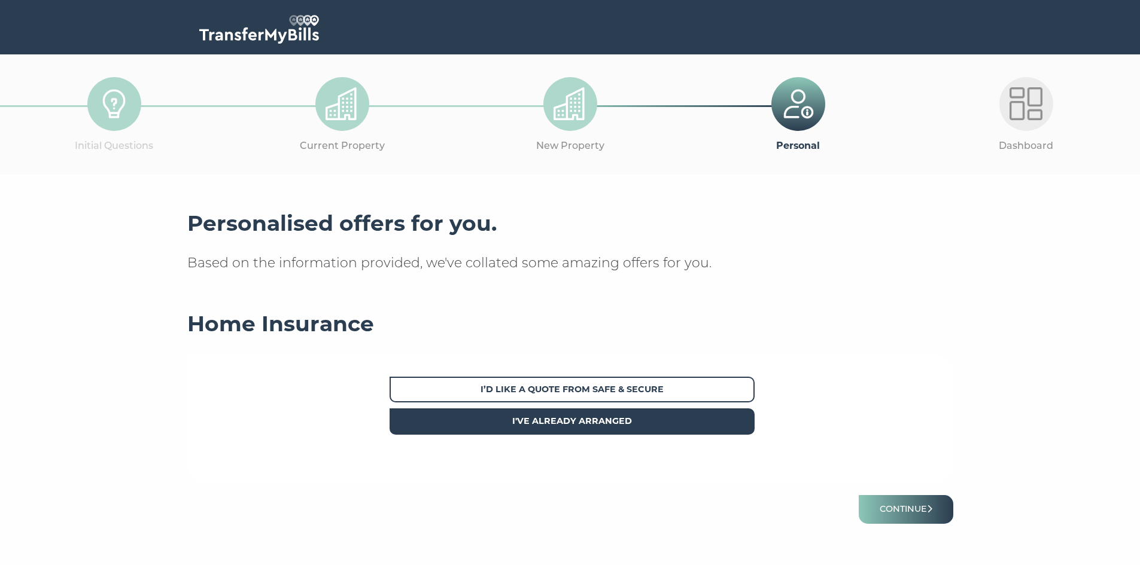
click at [631, 419] on strong "I've already arranged" at bounding box center [572, 421] width 120 height 11
click at [898, 513] on button "Continue" at bounding box center [906, 509] width 95 height 28
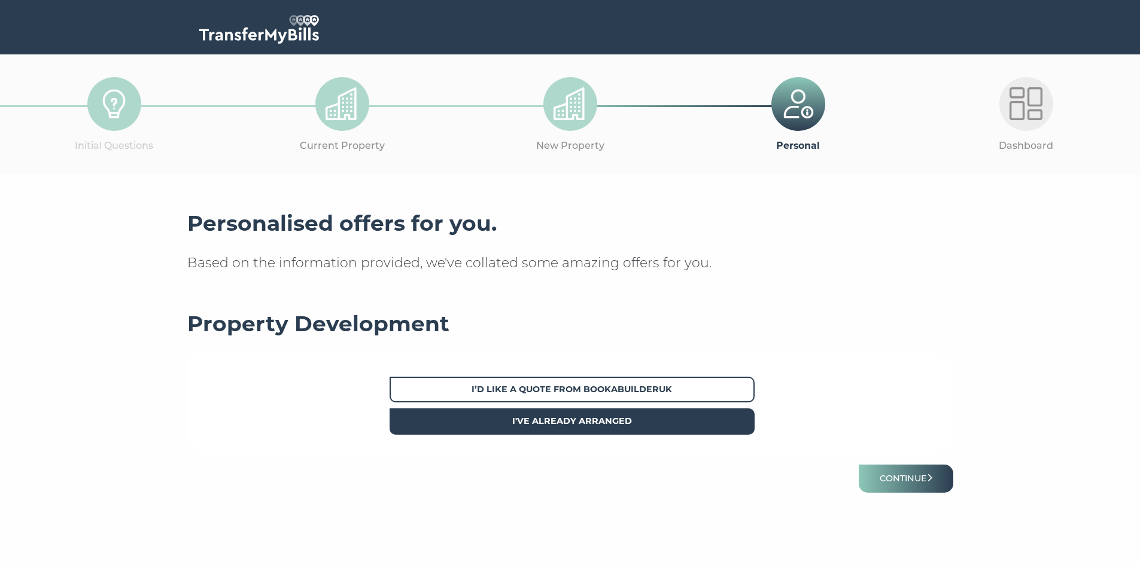
click at [582, 430] on span "I've already arranged" at bounding box center [572, 422] width 365 height 26
click at [929, 477] on button "Continue" at bounding box center [906, 479] width 95 height 28
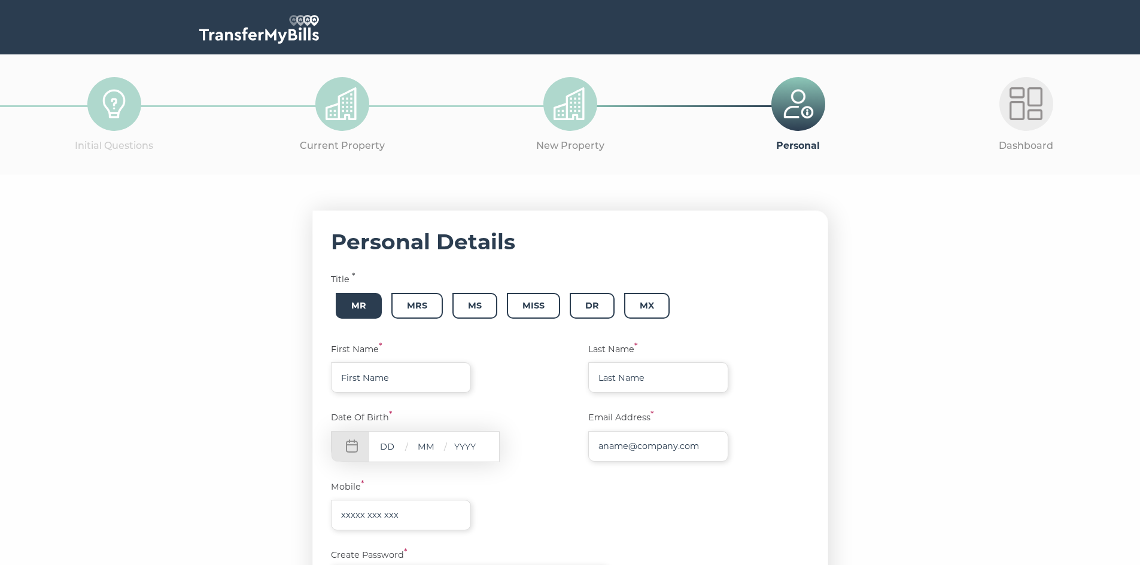
click at [375, 315] on span "Mr" at bounding box center [359, 306] width 46 height 26
click at [379, 370] on input "text" at bounding box center [401, 378] width 140 height 31
type input "Jeremiah"
type input "Lyons"
type input "jerry.lyons@uniqlo.eu"
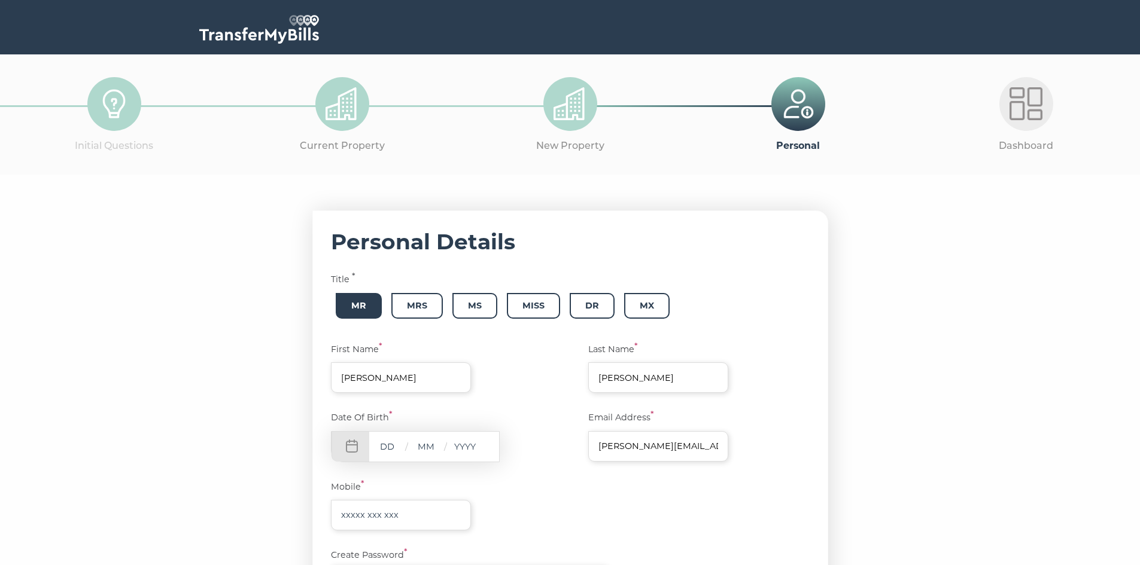
click at [398, 450] on input "text" at bounding box center [387, 446] width 36 height 15
type input "28"
type input "11"
type input "1981"
click at [386, 542] on input "text" at bounding box center [401, 537] width 140 height 31
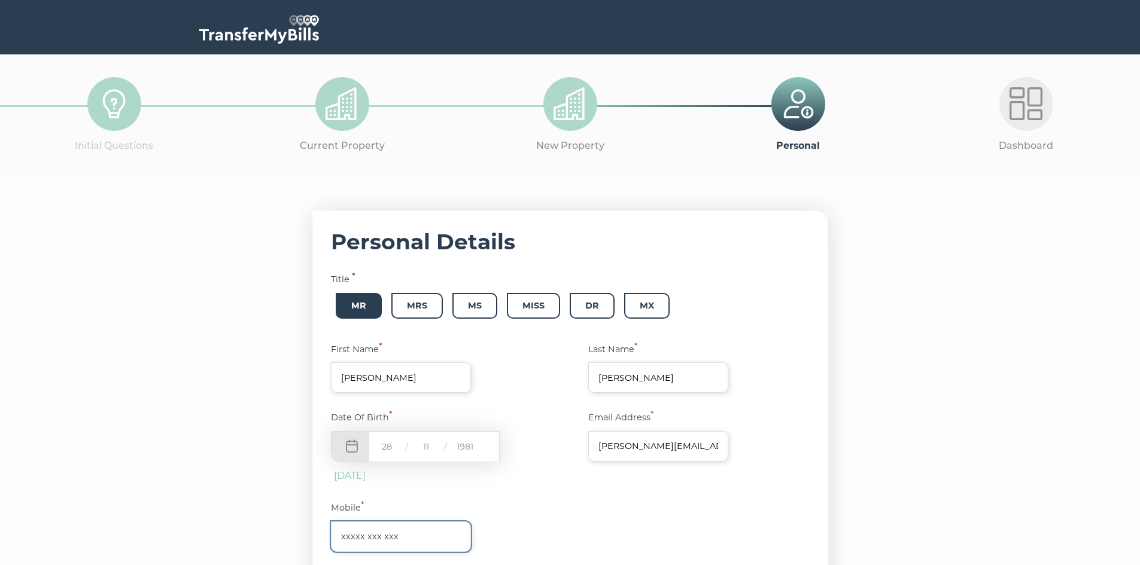
type input "07821997150"
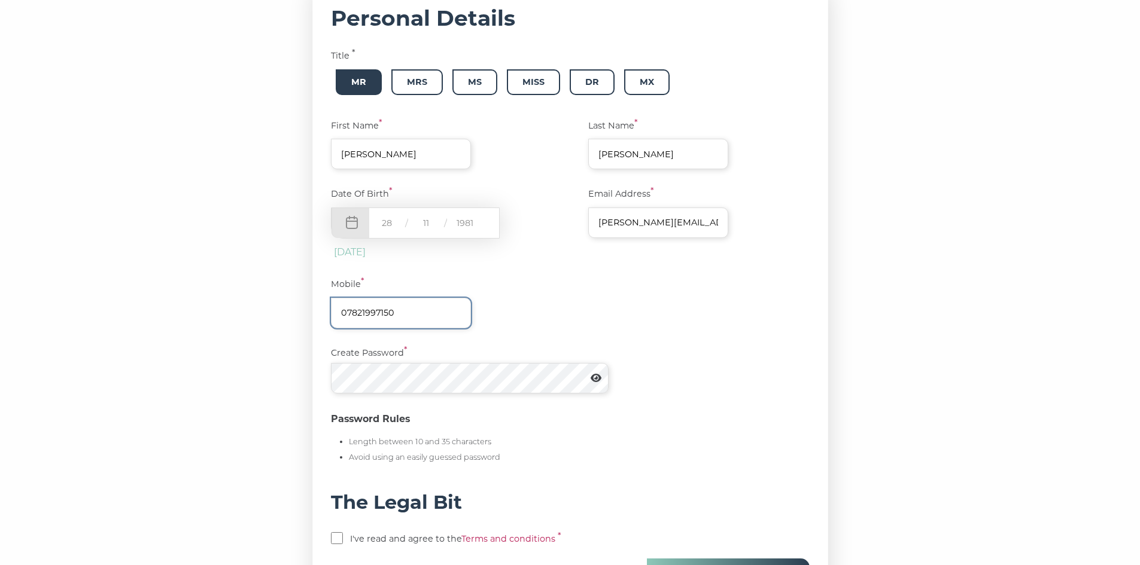
scroll to position [245, 0]
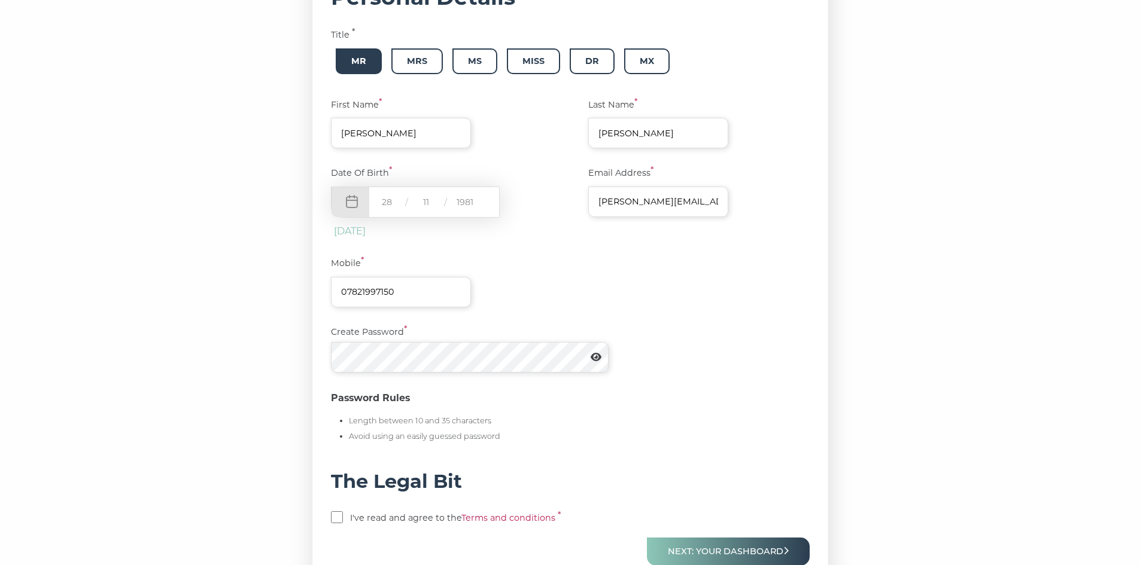
click at [601, 360] on icon at bounding box center [596, 357] width 11 height 8
click at [343, 521] on input "checkbox" at bounding box center [337, 518] width 12 height 12
checkbox input "true"
click at [716, 554] on button "Next: Your Dashboard" at bounding box center [728, 552] width 163 height 28
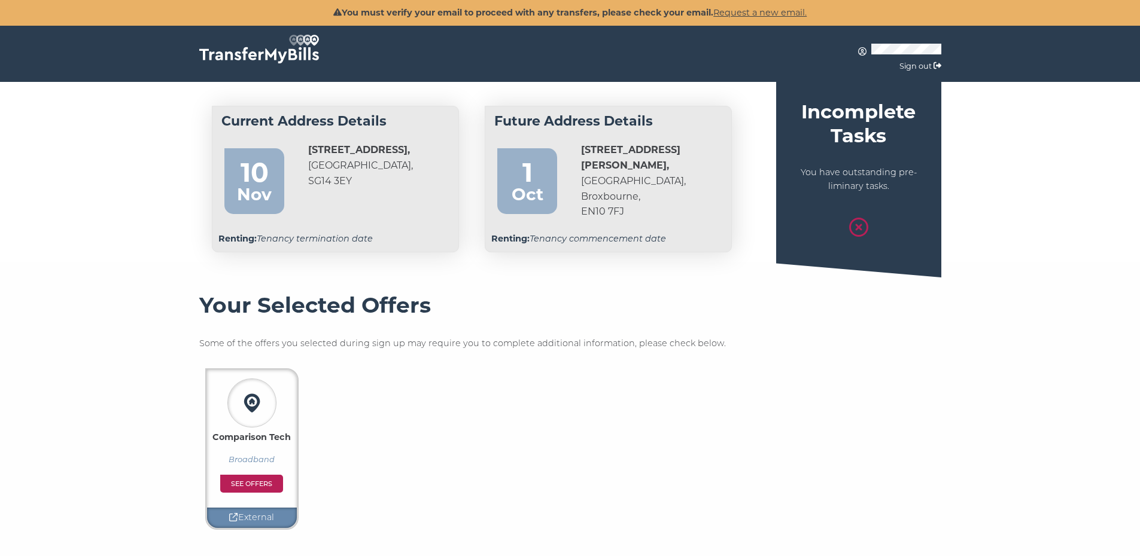
click at [860, 114] on h4 "Incomplete Tasks" at bounding box center [858, 124] width 147 height 48
click at [267, 486] on link "See offers" at bounding box center [251, 484] width 63 height 18
click at [615, 305] on h3 "Your Selected Offers" at bounding box center [570, 306] width 742 height 26
click at [640, 418] on div "Comparison Tech Broadband See offers External" at bounding box center [570, 449] width 742 height 179
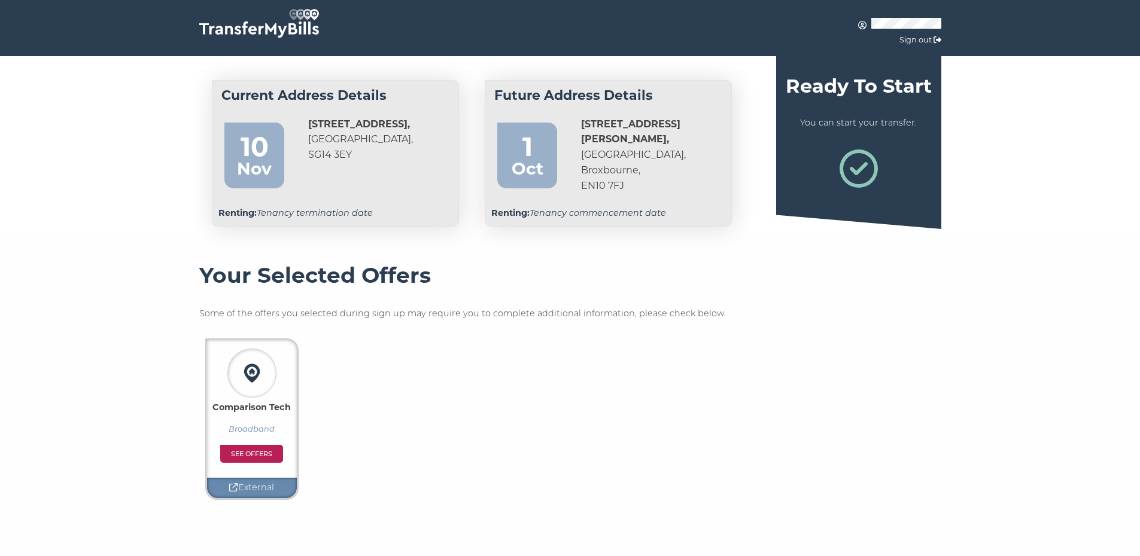
click at [877, 180] on icon at bounding box center [859, 169] width 38 height 38
click at [807, 254] on div at bounding box center [570, 248] width 1140 height 30
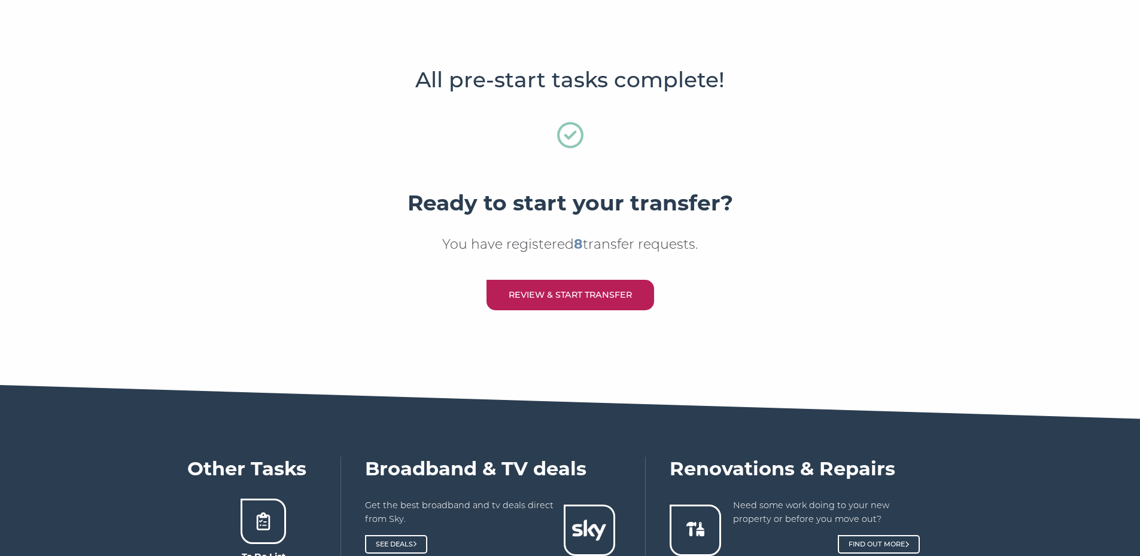
scroll to position [540, 0]
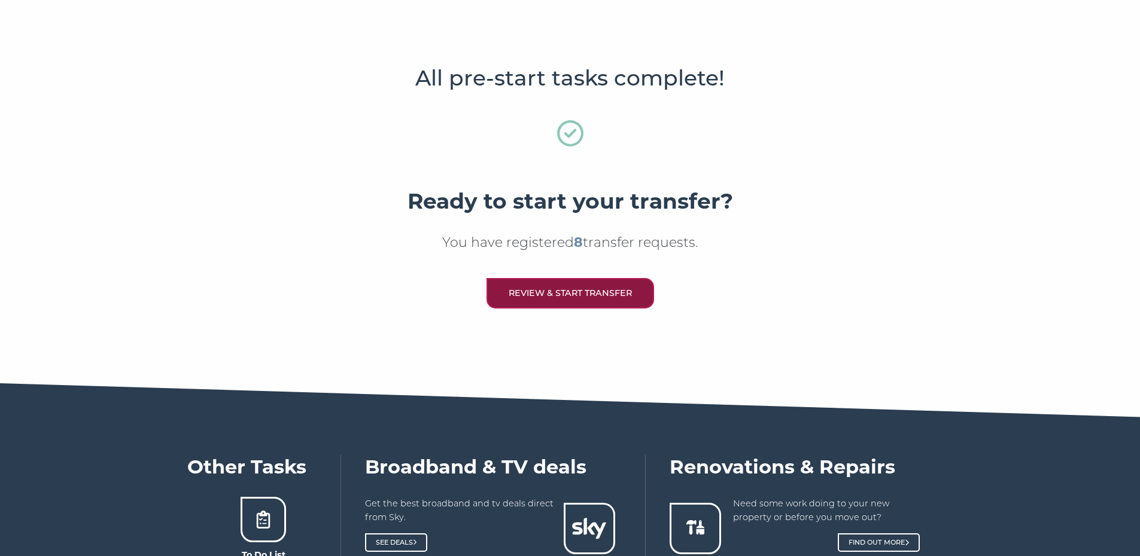
click at [613, 293] on link "Review & Start Transfer" at bounding box center [570, 293] width 168 height 31
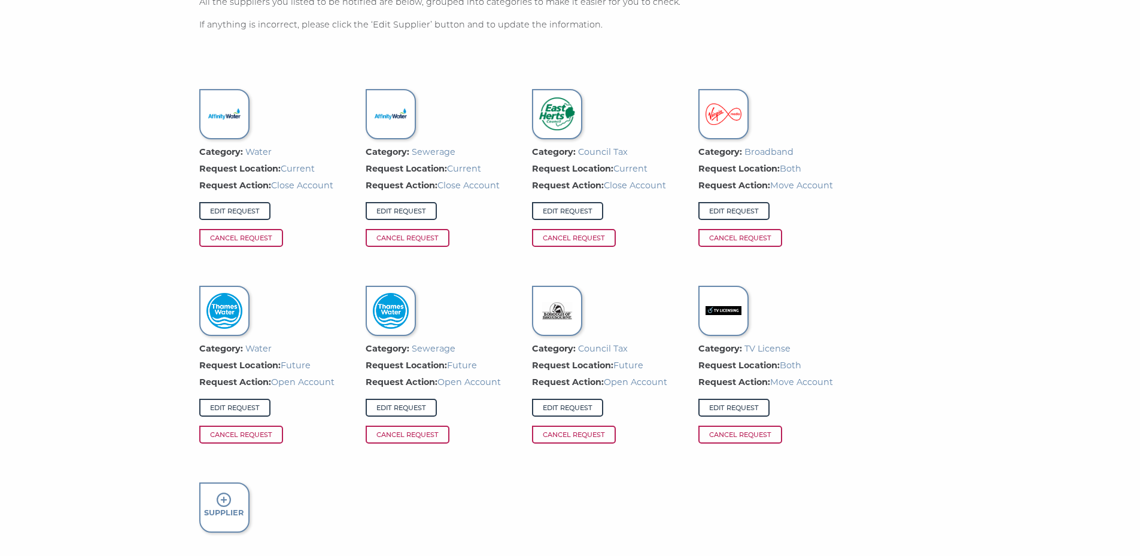
scroll to position [1046, 0]
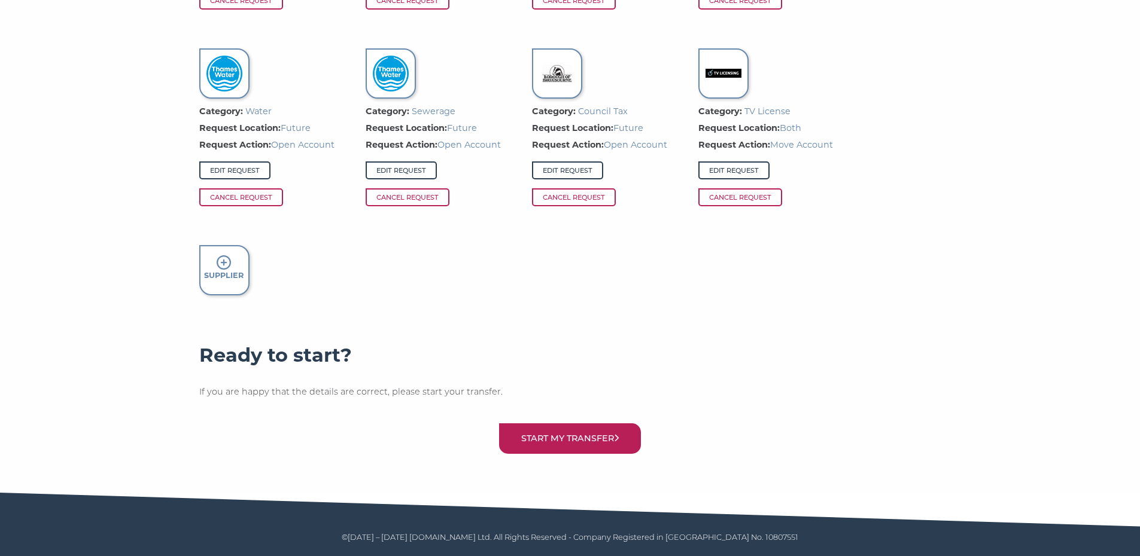
click at [580, 457] on div "Ready to start? If you are happy that the details are correct, please start you…" at bounding box center [570, 403] width 742 height 120
click at [586, 441] on button "Start my transfer" at bounding box center [570, 439] width 142 height 31
